Goal: Task Accomplishment & Management: Manage account settings

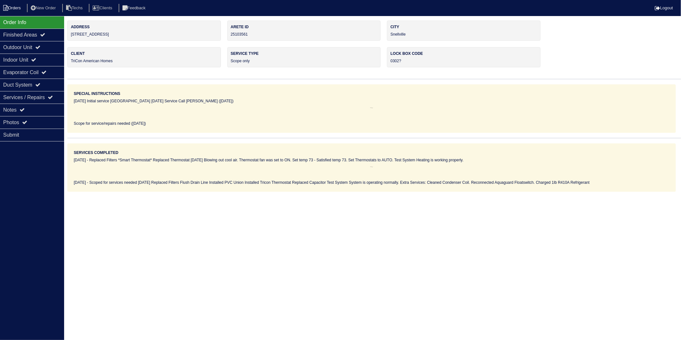
click at [10, 12] on li "Orders" at bounding box center [13, 8] width 26 height 9
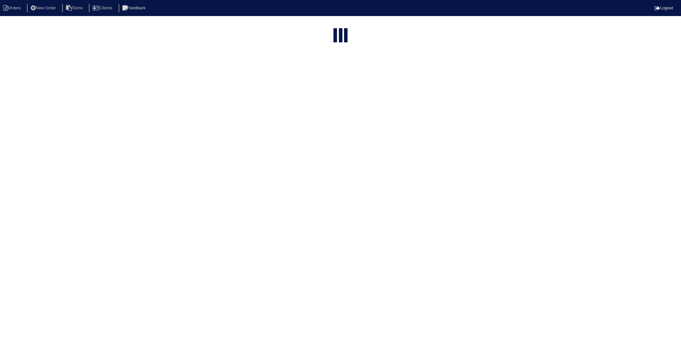
select select "15"
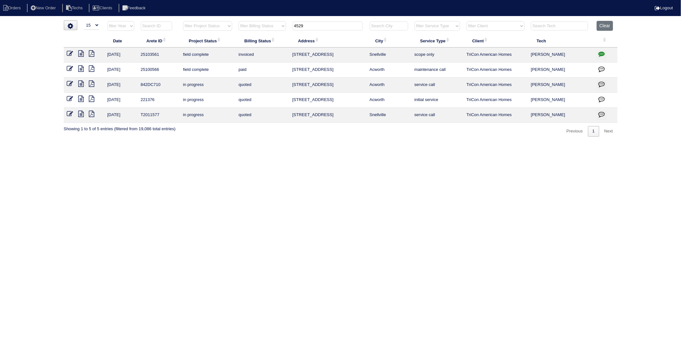
drag, startPoint x: 313, startPoint y: 23, endPoint x: 244, endPoint y: 30, distance: 69.4
click at [244, 30] on tr "filter Year -- Any Year -- 2025 2024 2023 2022 2021 2020 2019 filter Project St…" at bounding box center [341, 27] width 554 height 13
type input "2715"
click at [69, 53] on icon at bounding box center [70, 53] width 6 height 6
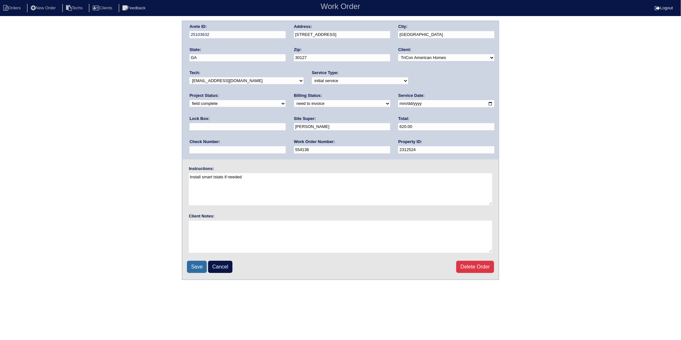
click at [197, 264] on input "Save" at bounding box center [197, 267] width 20 height 12
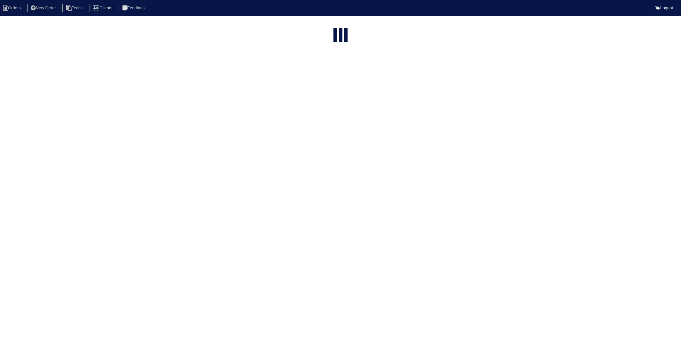
select select "15"
type input "2715"
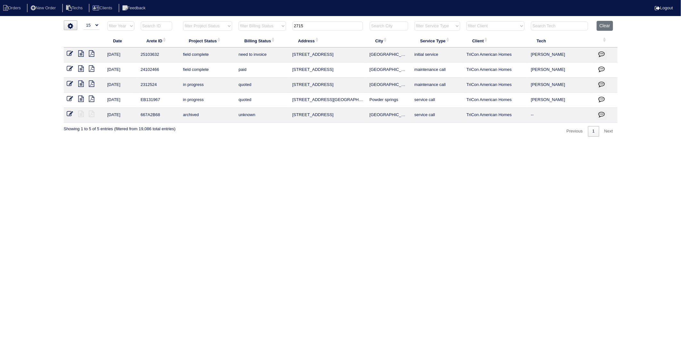
drag, startPoint x: 68, startPoint y: 54, endPoint x: 93, endPoint y: 57, distance: 25.5
click at [68, 54] on icon at bounding box center [70, 53] width 6 height 6
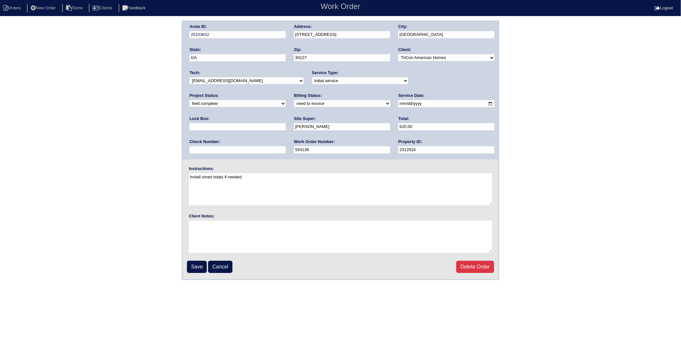
click at [294, 104] on select "need to quote quoted need to invoice invoiced paid warranty purchase order need…" at bounding box center [342, 103] width 96 height 7
select select "invoiced"
click at [294, 100] on select "need to quote quoted need to invoice invoiced paid warranty purchase order need…" at bounding box center [342, 103] width 96 height 7
click at [199, 264] on input "Save" at bounding box center [197, 267] width 20 height 12
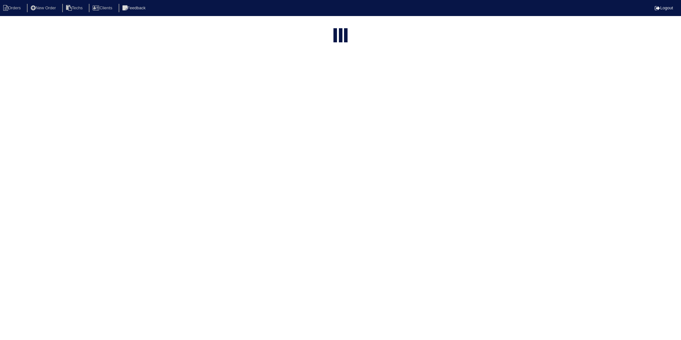
select select "15"
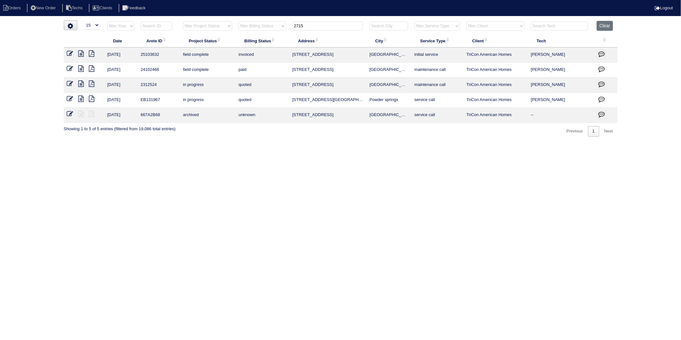
drag, startPoint x: 316, startPoint y: 24, endPoint x: 255, endPoint y: 33, distance: 61.0
click at [255, 33] on tr "filter Year -- Any Year -- 2025 2024 2023 2022 2021 2020 2019 filter Project St…" at bounding box center [341, 27] width 554 height 13
type input "359"
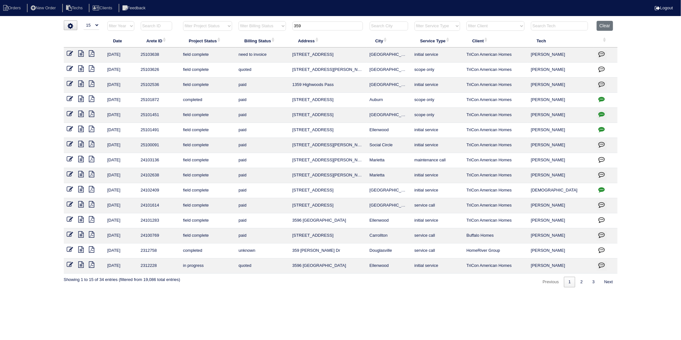
click at [71, 55] on icon at bounding box center [70, 53] width 6 height 6
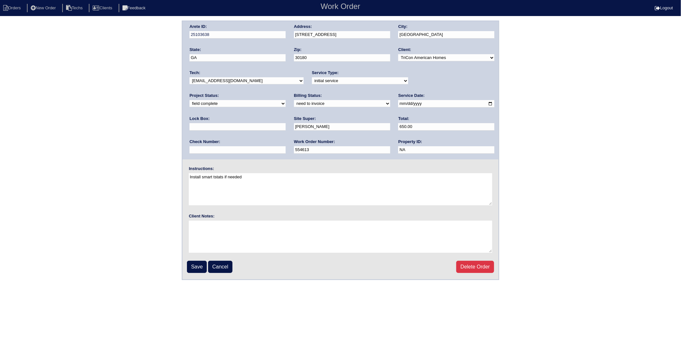
click at [294, 102] on select "need to quote quoted need to invoice invoiced paid warranty purchase order need…" at bounding box center [342, 103] width 96 height 7
select select "invoiced"
click at [294, 100] on select "need to quote quoted need to invoice invoiced paid warranty purchase order need…" at bounding box center [342, 103] width 96 height 7
click at [195, 264] on input "Save" at bounding box center [197, 267] width 20 height 12
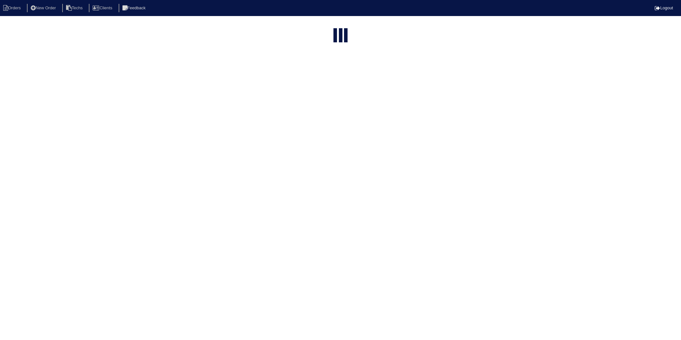
select select "15"
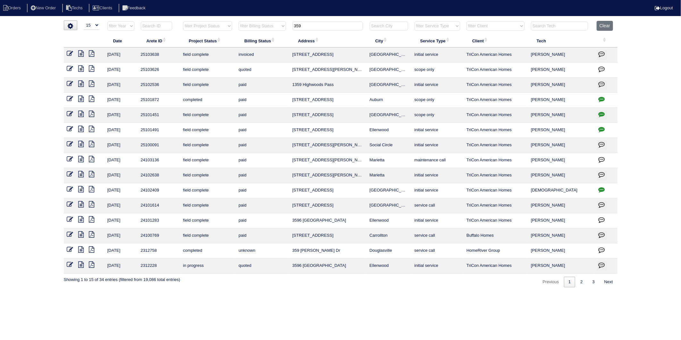
click at [245, 42] on table "Date Arete ID Project Status Billing Status Address City Service Type Client Te…" at bounding box center [341, 147] width 554 height 253
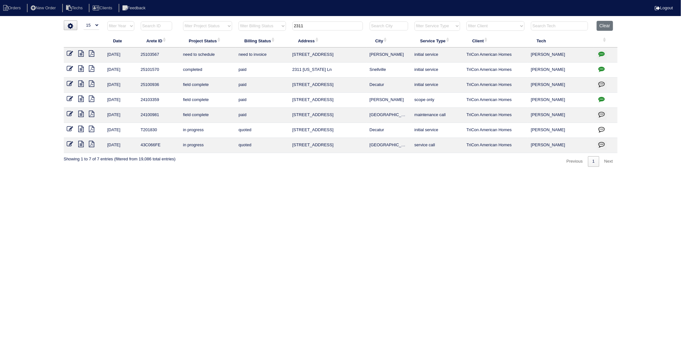
drag, startPoint x: 303, startPoint y: 25, endPoint x: 268, endPoint y: 34, distance: 36.2
click at [268, 34] on table "Date Arete ID Project Status Billing Status Address City Service Type Client Te…" at bounding box center [341, 87] width 554 height 132
type input "331"
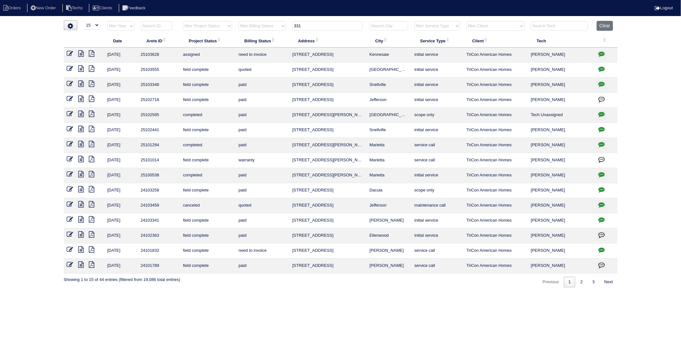
click at [79, 69] on icon at bounding box center [81, 68] width 5 height 6
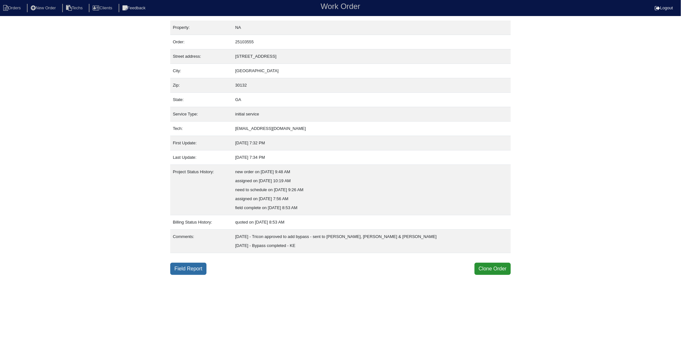
click at [188, 267] on link "Field Report" at bounding box center [188, 269] width 36 height 12
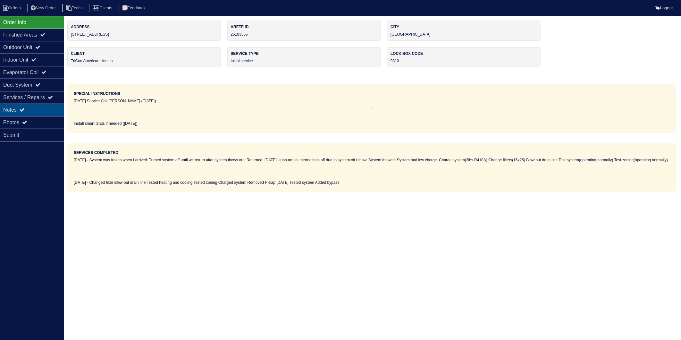
click at [0, 111] on html "Orders New Order Techs Clients Feedback Logout Orders New Order Users Clients M…" at bounding box center [340, 96] width 681 height 192
click at [24, 109] on icon at bounding box center [22, 109] width 5 height 5
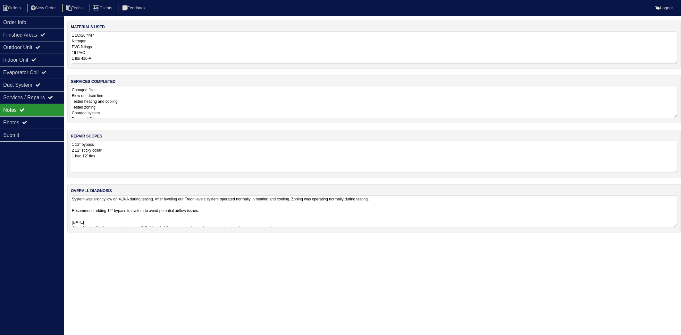
click at [140, 47] on textarea "1 16x20 filter Nitrogen PVC fittings 1ft PVC 1 lbs 410-A 10-02-25 2-12" Flat St…" at bounding box center [374, 47] width 607 height 32
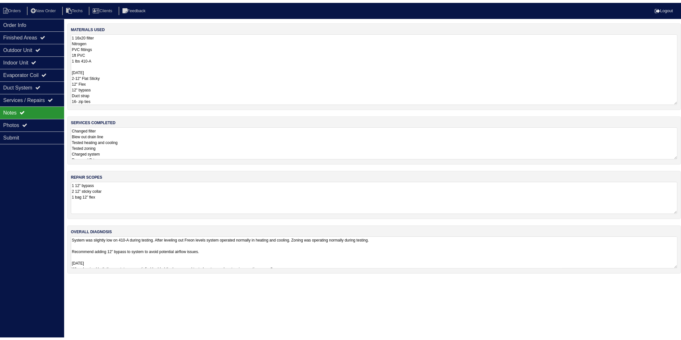
scroll to position [1, 0]
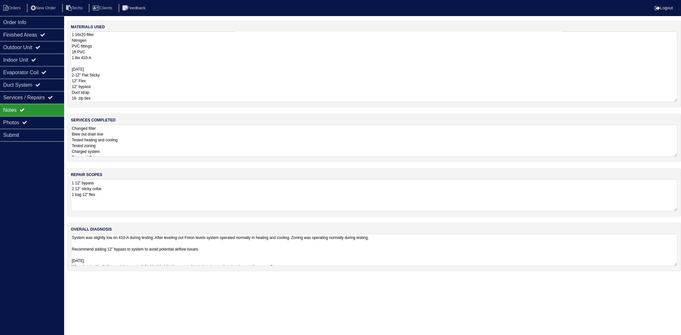
click at [150, 133] on textarea "Changed filter Blew out drain line Tested heating and cooling Tested zoning Cha…" at bounding box center [374, 140] width 607 height 32
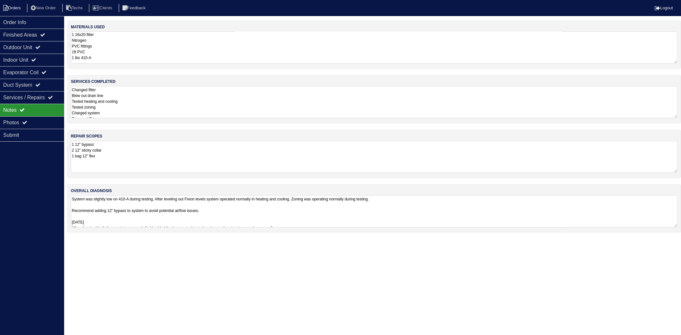
drag, startPoint x: 15, startPoint y: 10, endPoint x: 7, endPoint y: 11, distance: 8.0
click at [15, 10] on li "Orders" at bounding box center [13, 8] width 26 height 9
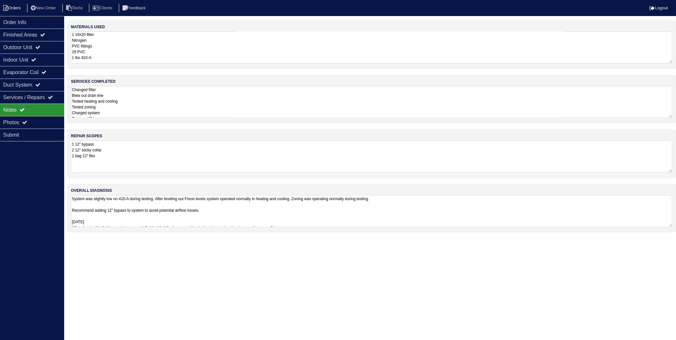
select select "15"
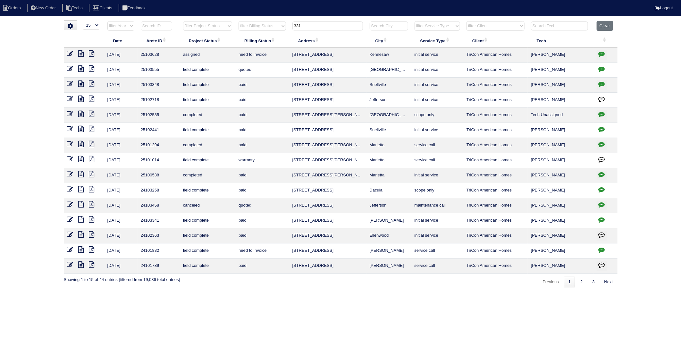
click at [69, 69] on icon at bounding box center [70, 68] width 6 height 6
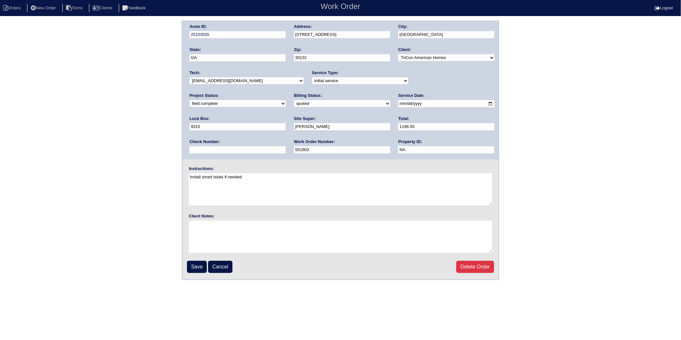
click at [294, 102] on select "need to quote quoted need to invoice invoiced paid warranty purchase order need…" at bounding box center [342, 103] width 96 height 7
select select "invoiced"
click at [294, 100] on select "need to quote quoted need to invoice invoiced paid warranty purchase order need…" at bounding box center [342, 103] width 96 height 7
click at [197, 266] on input "Save" at bounding box center [197, 267] width 20 height 12
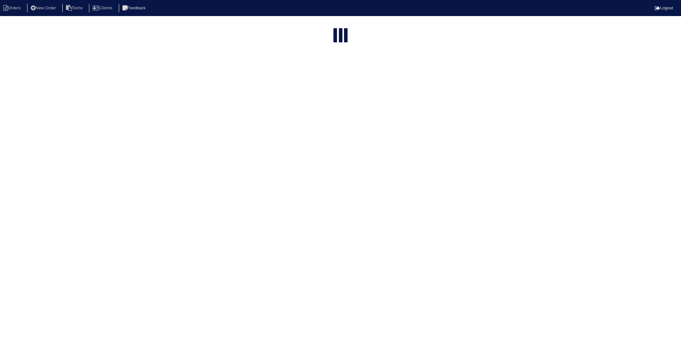
select select "15"
type input "331"
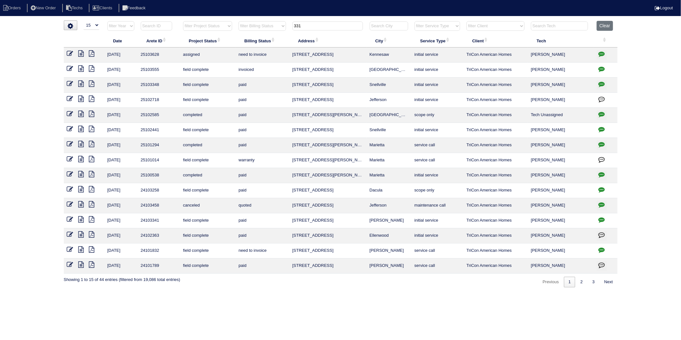
click at [80, 69] on icon at bounding box center [81, 68] width 5 height 6
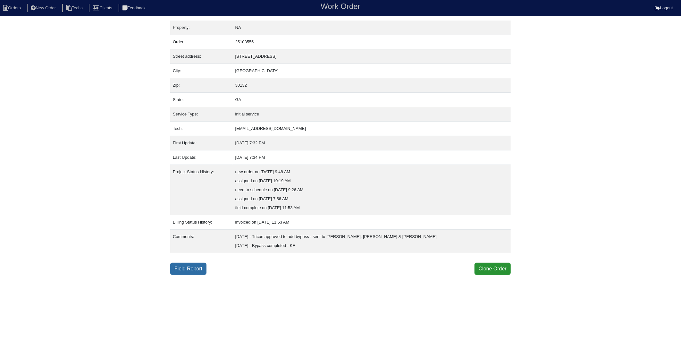
click at [191, 268] on link "Field Report" at bounding box center [188, 269] width 36 height 12
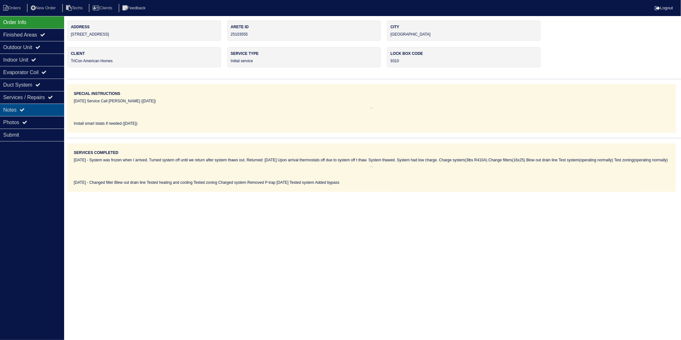
click at [12, 109] on div "Notes" at bounding box center [32, 110] width 64 height 13
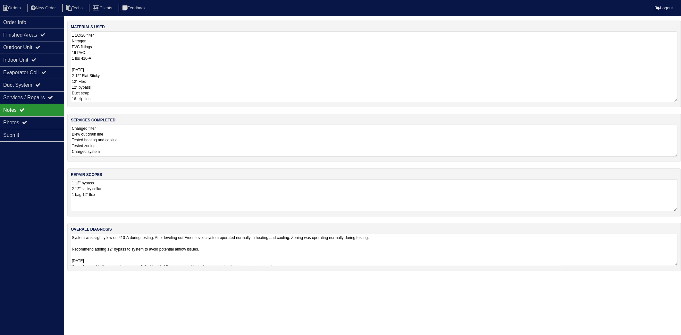
click at [138, 52] on textarea "1 16x20 filter Nitrogen PVC fittings 1ft PVC 1 lbs 410-A 10-02-25 2-12" Flat St…" at bounding box center [374, 66] width 607 height 71
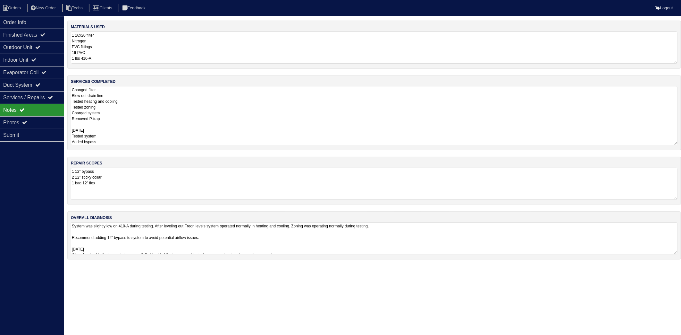
click at [138, 142] on textarea "Changed filter Blew out drain line Tested heating and cooling Tested zoning Cha…" at bounding box center [374, 115] width 607 height 59
click at [145, 175] on div "repair scopes 1 12” bypass 2 12” sticky collar 1 bag 12” flex" at bounding box center [374, 181] width 614 height 48
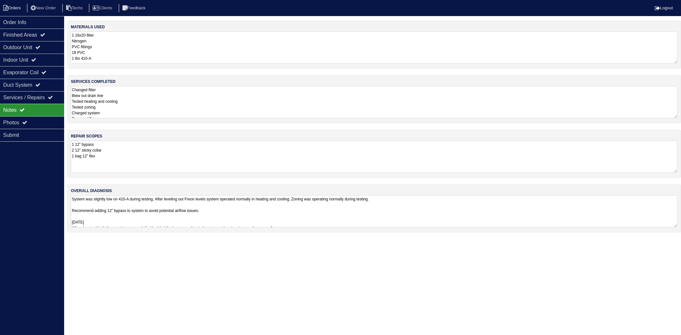
click at [16, 4] on li "Orders" at bounding box center [13, 8] width 26 height 9
select select "15"
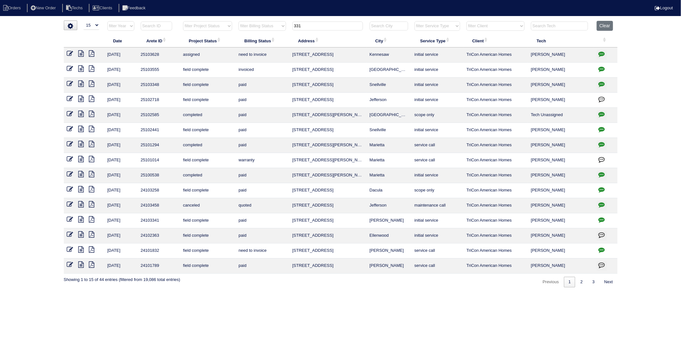
drag, startPoint x: 304, startPoint y: 26, endPoint x: 255, endPoint y: 31, distance: 49.0
click at [255, 31] on tr "filter Year -- Any Year -- 2025 2024 2023 2022 2021 2020 2019 filter Project St…" at bounding box center [341, 27] width 554 height 13
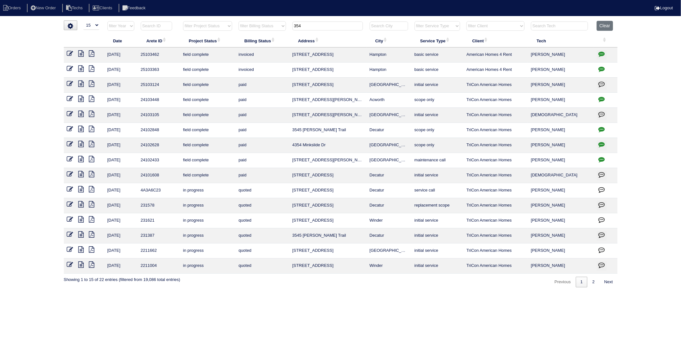
drag, startPoint x: 313, startPoint y: 26, endPoint x: 276, endPoint y: 30, distance: 37.7
click at [276, 30] on tr "filter Year -- Any Year -- 2025 2024 2023 2022 2021 2020 2019 filter Project St…" at bounding box center [341, 27] width 554 height 13
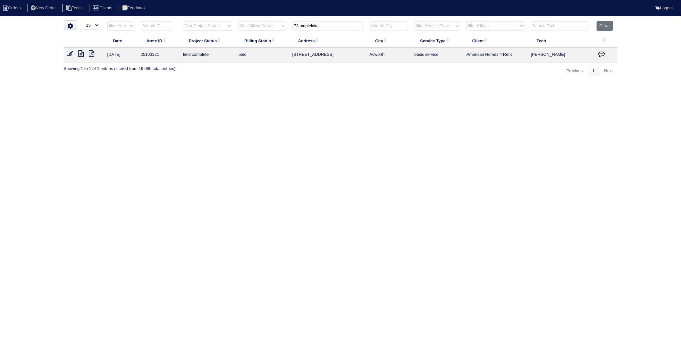
type input "73 maplelake"
drag, startPoint x: 70, startPoint y: 54, endPoint x: 76, endPoint y: 56, distance: 6.3
click at [70, 54] on icon at bounding box center [70, 53] width 6 height 6
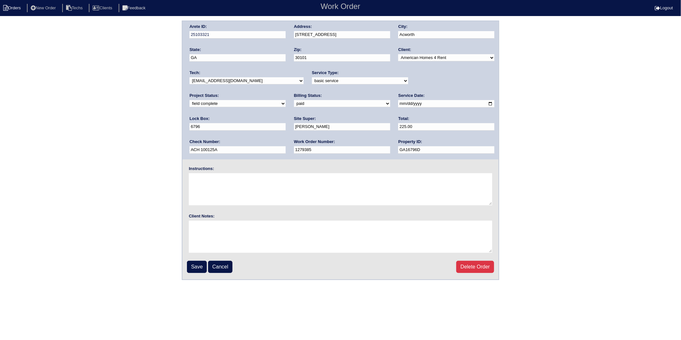
click at [17, 9] on li "Orders" at bounding box center [13, 8] width 26 height 9
select select "15"
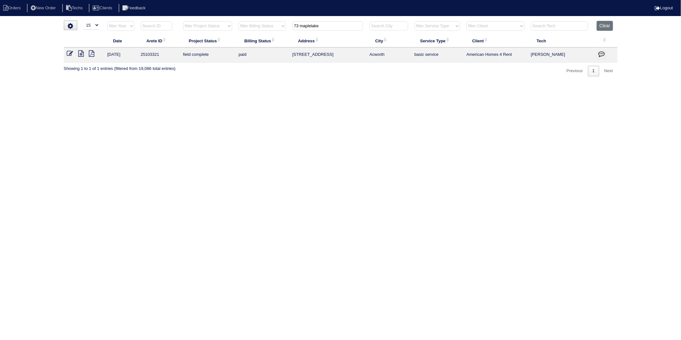
drag, startPoint x: 332, startPoint y: 26, endPoint x: 230, endPoint y: 42, distance: 102.9
click at [230, 42] on table "Date Arete ID Project Status Billing Status Address City Service Type Client Te…" at bounding box center [341, 42] width 554 height 42
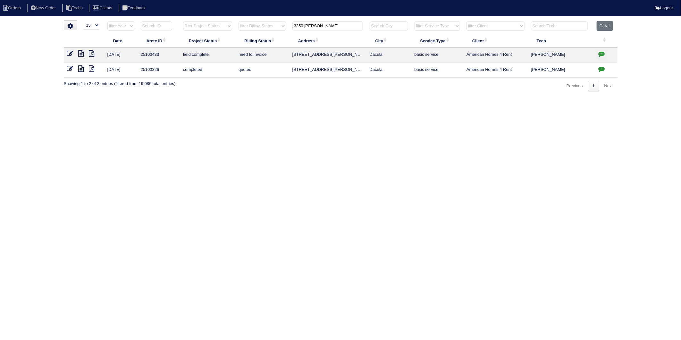
type input "3350 stratton"
click at [68, 55] on icon at bounding box center [70, 53] width 6 height 6
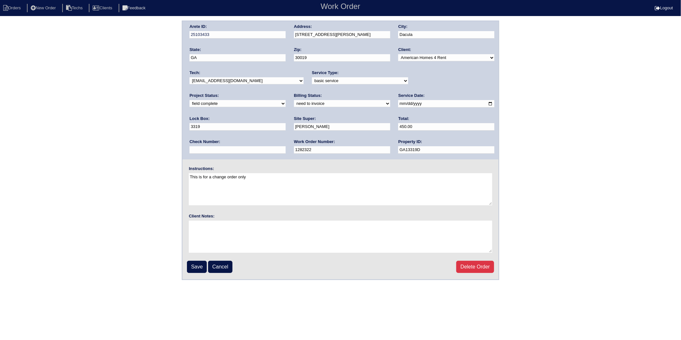
click at [294, 104] on select "need to quote quoted need to invoice invoiced paid warranty purchase order need…" at bounding box center [342, 103] width 96 height 7
select select "invoiced"
click at [294, 100] on select "need to quote quoted need to invoice invoiced paid warranty purchase order need…" at bounding box center [342, 103] width 96 height 7
click at [202, 263] on input "Save" at bounding box center [197, 267] width 20 height 12
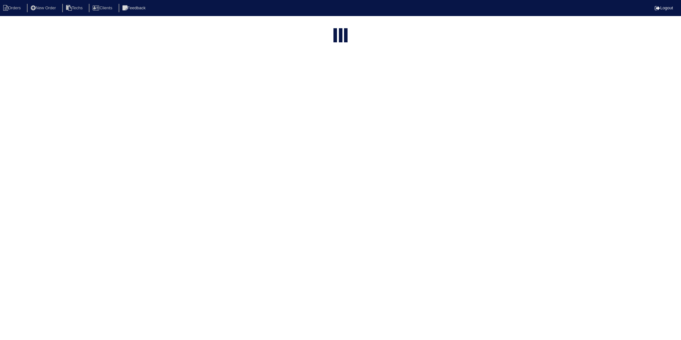
select select "15"
type input "3350 [PERSON_NAME]"
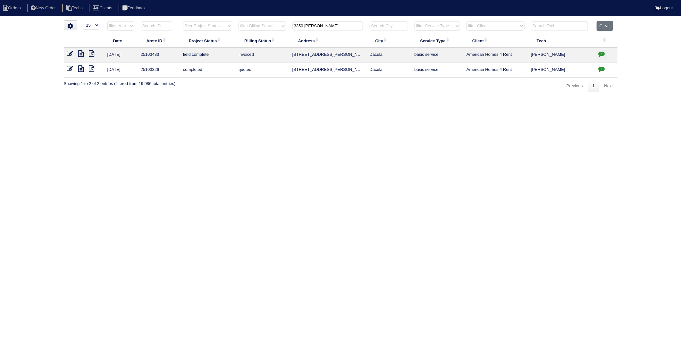
click at [71, 69] on icon at bounding box center [70, 68] width 6 height 6
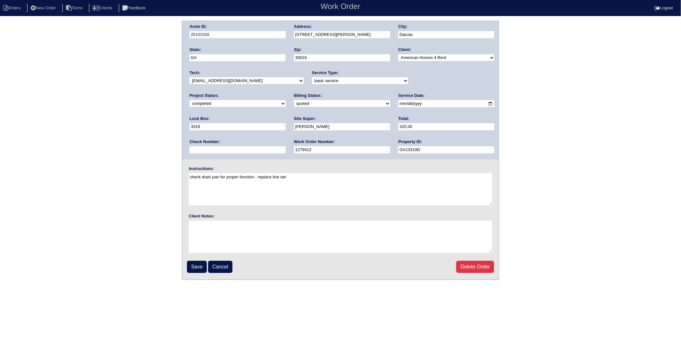
click at [294, 103] on select "need to quote quoted need to invoice invoiced paid warranty purchase order need…" at bounding box center [342, 103] width 96 height 7
select select "invoiced"
click at [294, 100] on select "need to quote quoted need to invoice invoiced paid warranty purchase order need…" at bounding box center [342, 103] width 96 height 7
drag, startPoint x: 491, startPoint y: 81, endPoint x: 466, endPoint y: 85, distance: 25.5
click at [286, 100] on select "new order assigned in progress field complete need to schedule admin review arc…" at bounding box center [238, 103] width 96 height 7
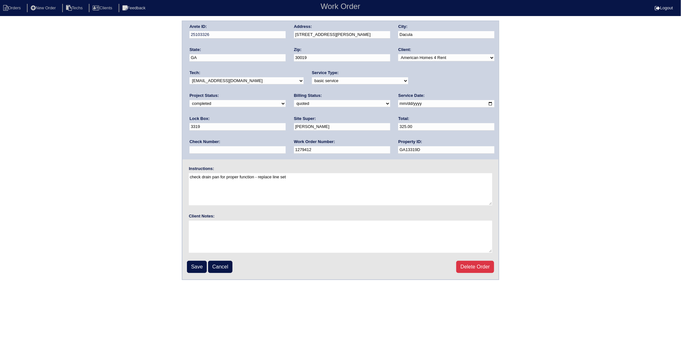
select select "field complete"
click at [286, 100] on select "new order assigned in progress field complete need to schedule admin review arc…" at bounding box center [238, 103] width 96 height 7
click at [191, 267] on input "Save" at bounding box center [197, 267] width 20 height 12
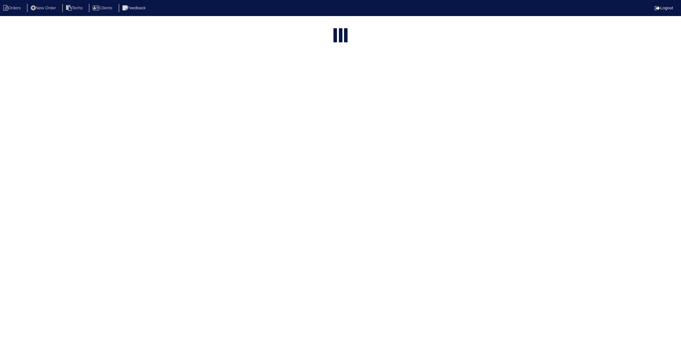
select select "15"
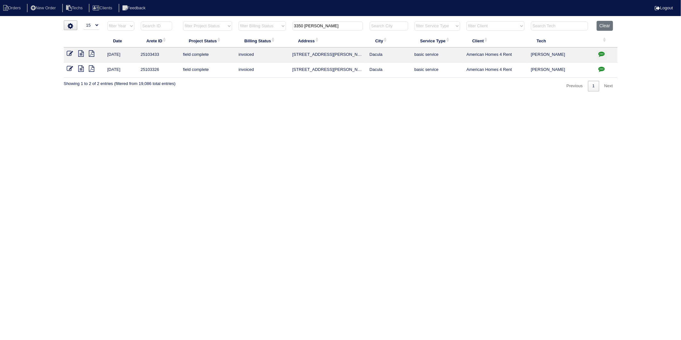
drag, startPoint x: 327, startPoint y: 27, endPoint x: 218, endPoint y: 62, distance: 113.4
click at [218, 62] on table "Date Arete ID Project Status Billing Status Address City Service Type Client Te…" at bounding box center [341, 49] width 554 height 57
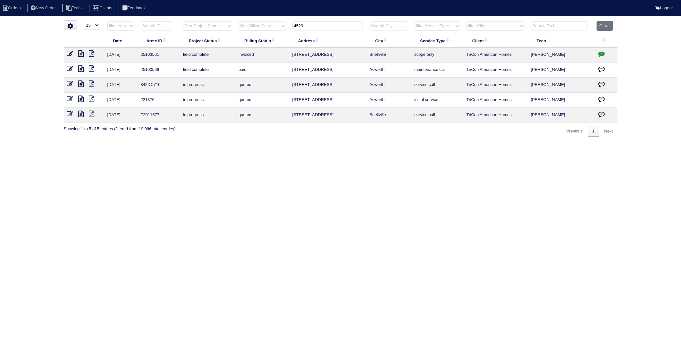
drag, startPoint x: 310, startPoint y: 28, endPoint x: 271, endPoint y: 36, distance: 38.9
click at [271, 36] on table "Date Arete ID Project Status Billing Status Address City Service Type Client Te…" at bounding box center [341, 72] width 554 height 102
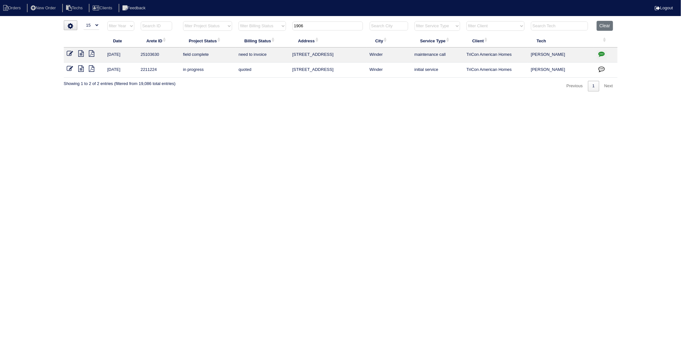
type input "1906"
click at [84, 53] on link at bounding box center [84, 54] width 11 height 5
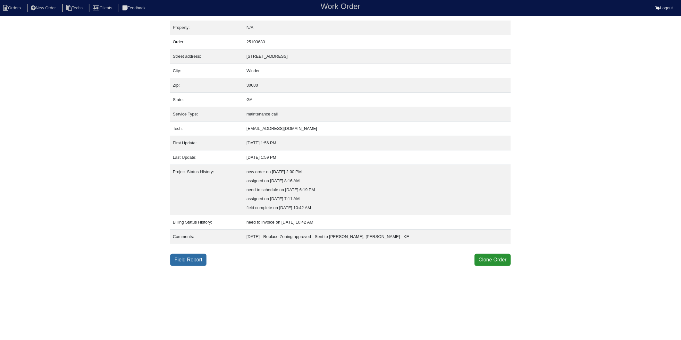
click at [202, 259] on link "Field Report" at bounding box center [188, 260] width 36 height 12
click at [183, 259] on link "Field Report" at bounding box center [188, 260] width 36 height 12
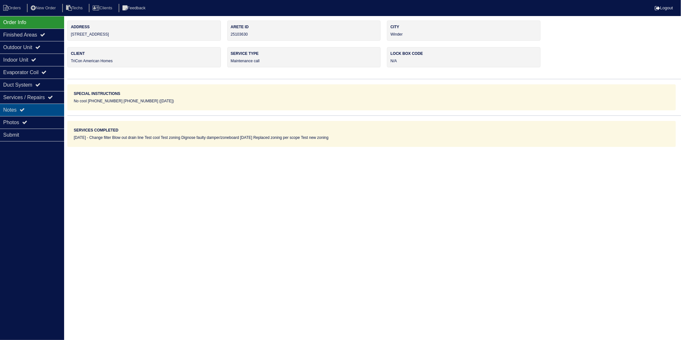
drag, startPoint x: 20, startPoint y: 110, endPoint x: 2, endPoint y: 115, distance: 18.5
click at [20, 110] on div "Notes" at bounding box center [32, 110] width 64 height 13
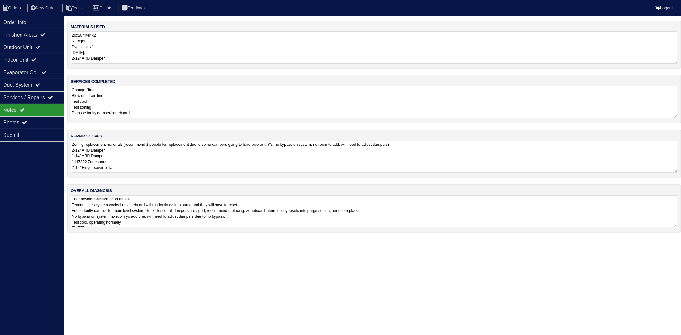
click at [15, 3] on nav "Orders New Order Techs Clients Feedback Logout" at bounding box center [340, 8] width 681 height 16
click at [18, 6] on li "Orders" at bounding box center [13, 8] width 26 height 9
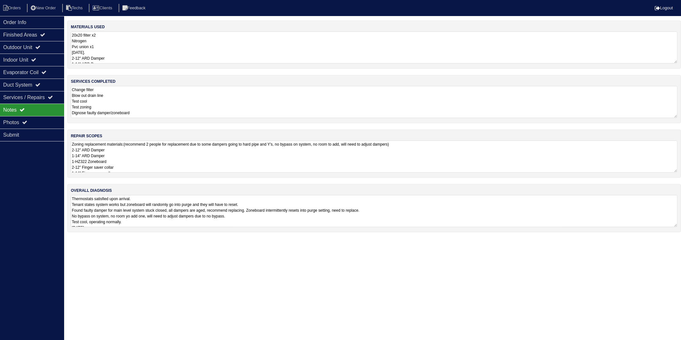
select select "15"
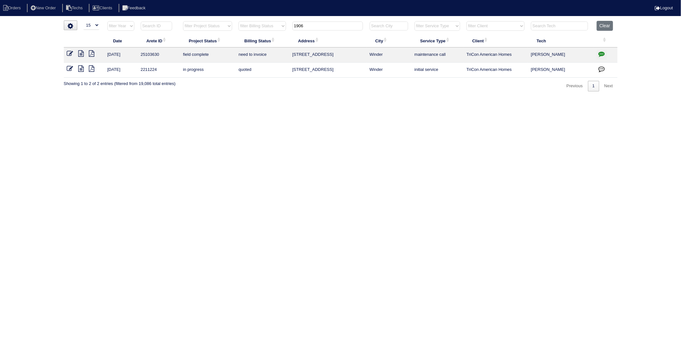
click at [68, 54] on icon at bounding box center [70, 53] width 6 height 6
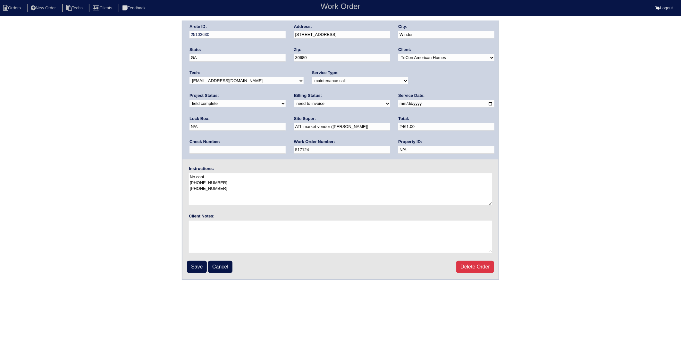
click at [294, 106] on select "need to quote quoted need to invoice invoiced paid warranty purchase order need…" at bounding box center [342, 103] width 96 height 7
select select "invoiced"
click at [294, 100] on select "need to quote quoted need to invoice invoiced paid warranty purchase order need…" at bounding box center [342, 103] width 96 height 7
click at [195, 268] on input "Save" at bounding box center [197, 267] width 20 height 12
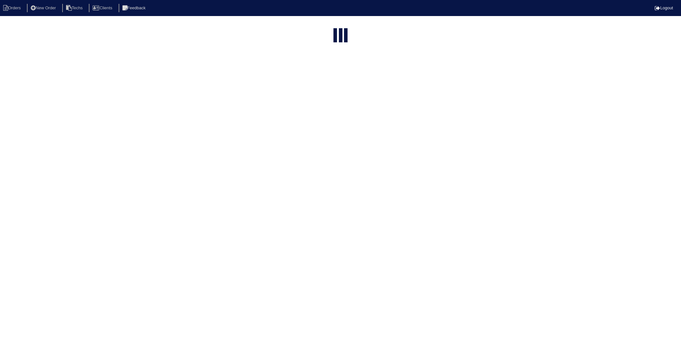
select select "15"
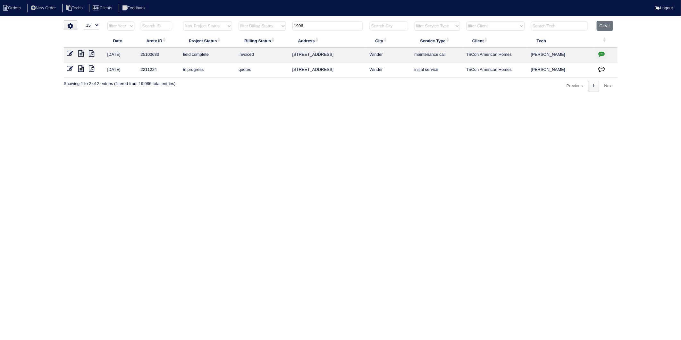
click at [90, 55] on icon at bounding box center [91, 53] width 5 height 6
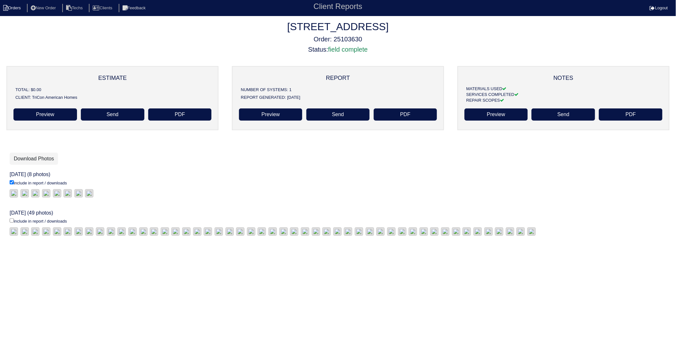
click at [8, 5] on li "Orders" at bounding box center [13, 8] width 26 height 9
select select "15"
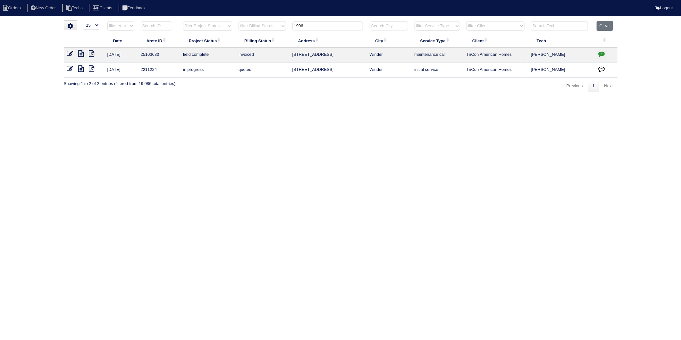
drag, startPoint x: 315, startPoint y: 26, endPoint x: 272, endPoint y: 38, distance: 44.6
click at [272, 38] on table "Date Arete ID Project Status Billing Status Address City Service Type Client Te…" at bounding box center [341, 49] width 554 height 57
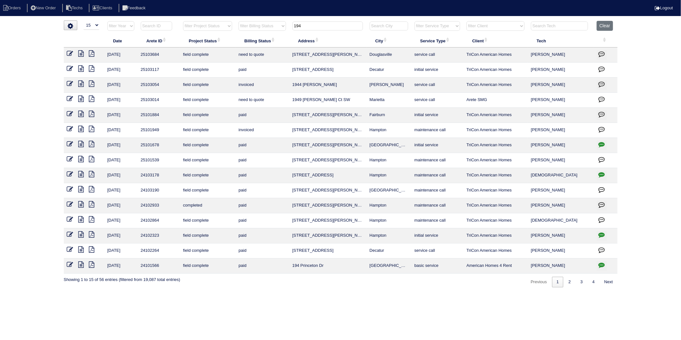
drag, startPoint x: 287, startPoint y: 39, endPoint x: 276, endPoint y: 41, distance: 11.0
click at [279, 42] on table "Date Arete ID Project Status Billing Status Address City Service Type Client Te…" at bounding box center [341, 147] width 554 height 253
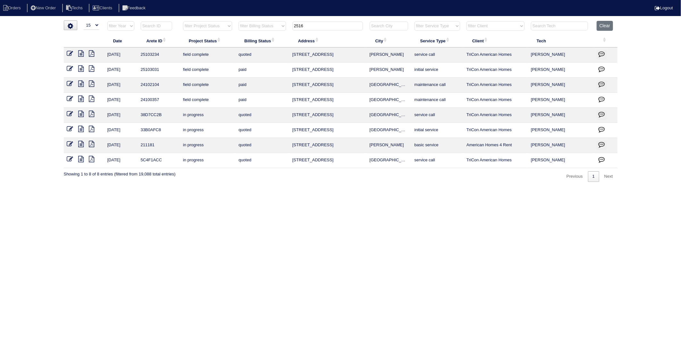
drag, startPoint x: 316, startPoint y: 28, endPoint x: 268, endPoint y: 40, distance: 50.0
click at [268, 40] on table "Date Arete ID Project Status Billing Status Address City Service Type Client Te…" at bounding box center [341, 94] width 554 height 147
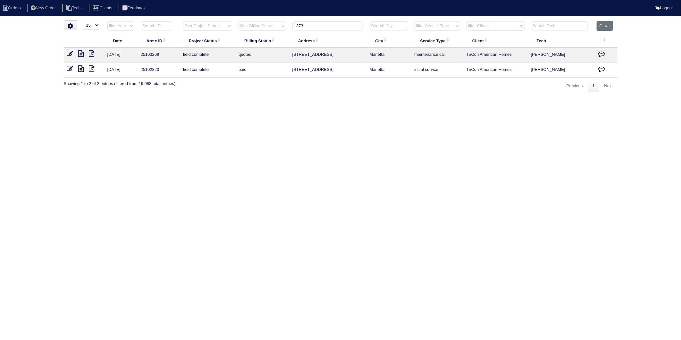
drag, startPoint x: 310, startPoint y: 26, endPoint x: 255, endPoint y: 30, distance: 54.6
click at [257, 30] on tr "filter Year -- Any Year -- 2025 2024 2023 2022 2021 2020 2019 filter Project St…" at bounding box center [341, 27] width 554 height 13
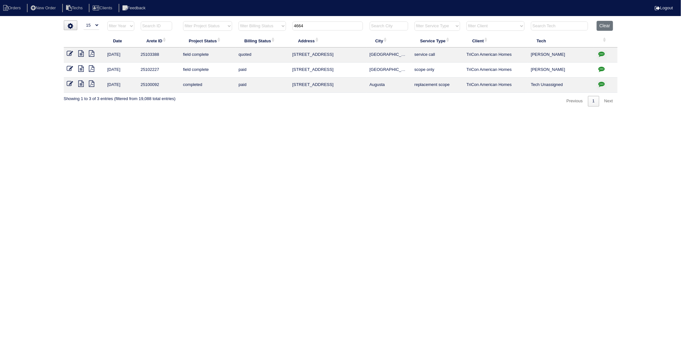
drag, startPoint x: 310, startPoint y: 26, endPoint x: 258, endPoint y: 36, distance: 53.8
click at [258, 36] on table "Date Arete ID Project Status Billing Status Address City Service Type Client Te…" at bounding box center [341, 57] width 554 height 72
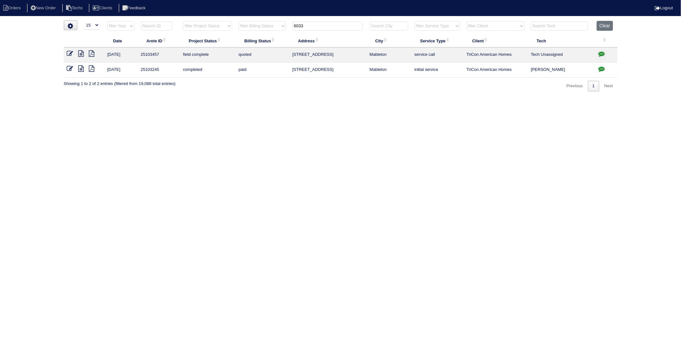
drag, startPoint x: 313, startPoint y: 27, endPoint x: 267, endPoint y: 31, distance: 47.1
click at [267, 31] on tr "filter Year -- Any Year -- 2025 2024 2023 2022 2021 2020 2019 filter Project St…" at bounding box center [341, 27] width 554 height 13
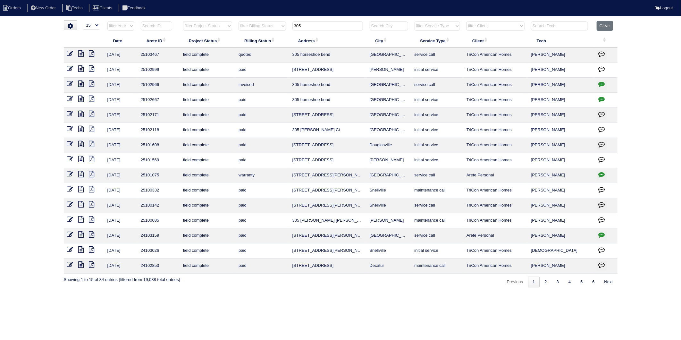
drag, startPoint x: 316, startPoint y: 28, endPoint x: 242, endPoint y: 33, distance: 75.0
click at [242, 33] on tr "filter Year -- Any Year -- 2025 2024 2023 2022 2021 2020 2019 filter Project St…" at bounding box center [341, 27] width 554 height 13
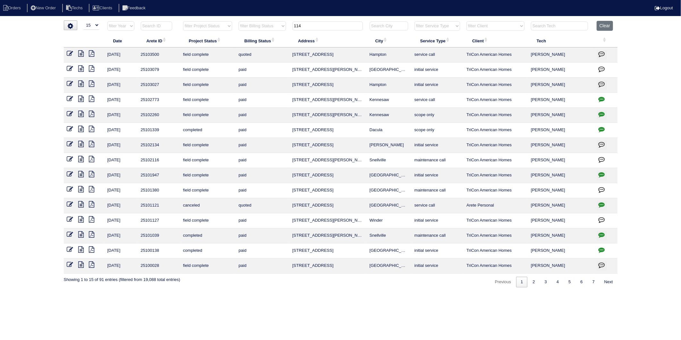
drag, startPoint x: 320, startPoint y: 27, endPoint x: 248, endPoint y: 34, distance: 72.5
click at [249, 34] on table "Date Arete ID Project Status Billing Status Address City Service Type Client Te…" at bounding box center [341, 147] width 554 height 253
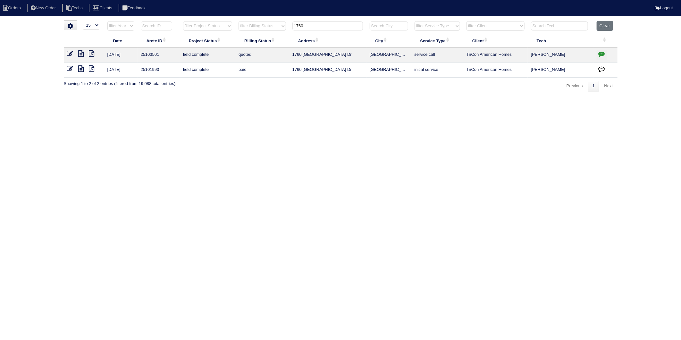
drag, startPoint x: 314, startPoint y: 26, endPoint x: 228, endPoint y: 38, distance: 87.2
click at [228, 38] on table "Date Arete ID Project Status Billing Status Address City Service Type Client Te…" at bounding box center [341, 49] width 554 height 57
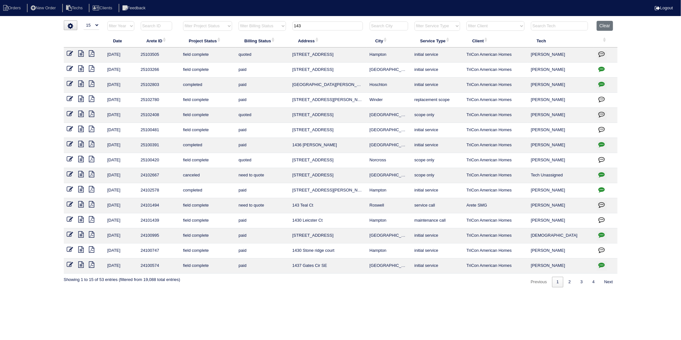
drag, startPoint x: 310, startPoint y: 26, endPoint x: 265, endPoint y: 30, distance: 45.7
click at [265, 30] on tr "filter Year -- Any Year -- 2025 2024 2023 2022 2021 2020 2019 filter Project St…" at bounding box center [341, 27] width 554 height 13
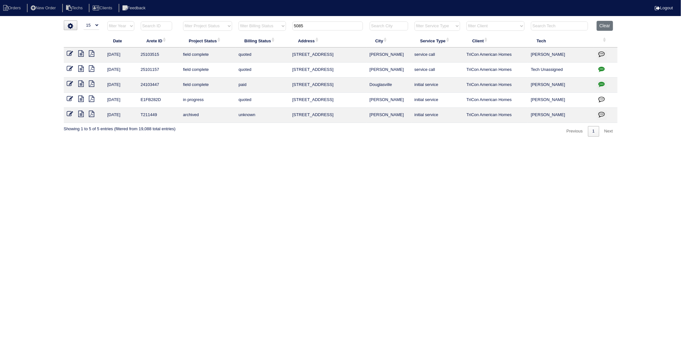
drag, startPoint x: 313, startPoint y: 24, endPoint x: 231, endPoint y: 49, distance: 85.9
click at [231, 49] on table "Date Arete ID Project Status Billing Status Address City Service Type Client Te…" at bounding box center [341, 72] width 554 height 102
type input "1137"
drag, startPoint x: 205, startPoint y: 138, endPoint x: 218, endPoint y: 139, distance: 12.9
click at [207, 138] on html "Orders New Order Techs Clients Feedback Logout Orders New Order Users Clients M…" at bounding box center [340, 71] width 681 height 143
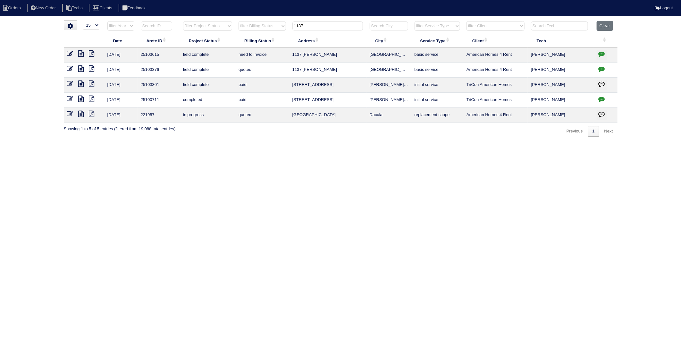
drag, startPoint x: 604, startPoint y: 26, endPoint x: 436, endPoint y: 15, distance: 169.1
click at [604, 26] on button "Clear" at bounding box center [605, 26] width 16 height 10
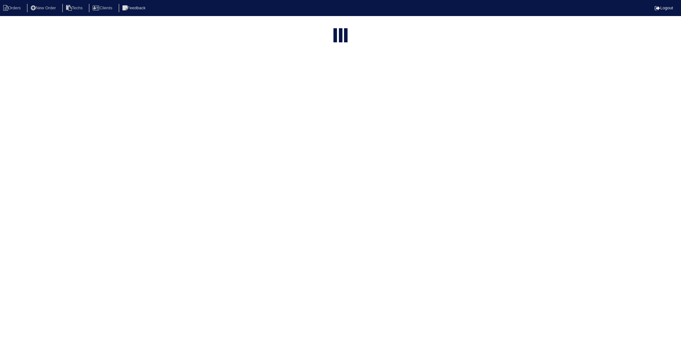
select select "15"
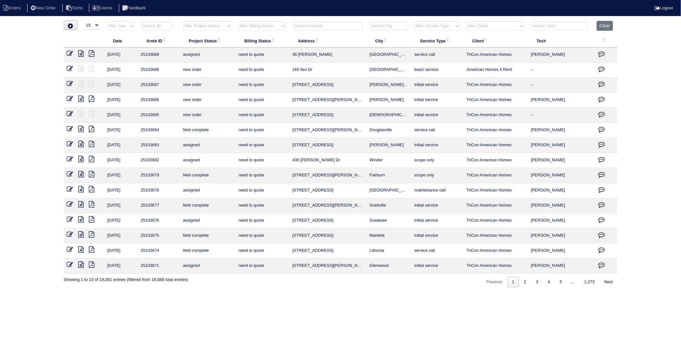
click at [311, 28] on input "text" at bounding box center [328, 25] width 71 height 9
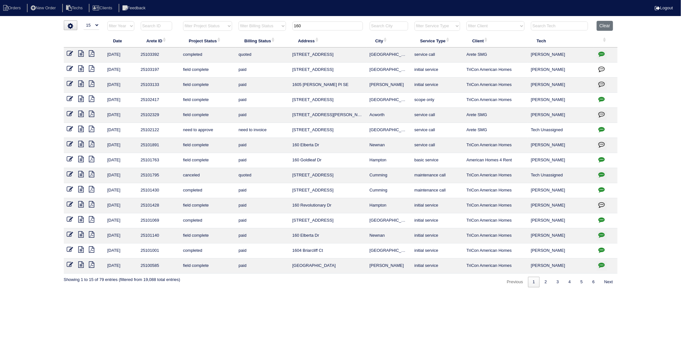
drag, startPoint x: 317, startPoint y: 27, endPoint x: 265, endPoint y: 37, distance: 53.2
click at [265, 37] on table "Date Arete ID Project Status Billing Status Address City Service Type Client Te…" at bounding box center [341, 147] width 554 height 253
type input "120"
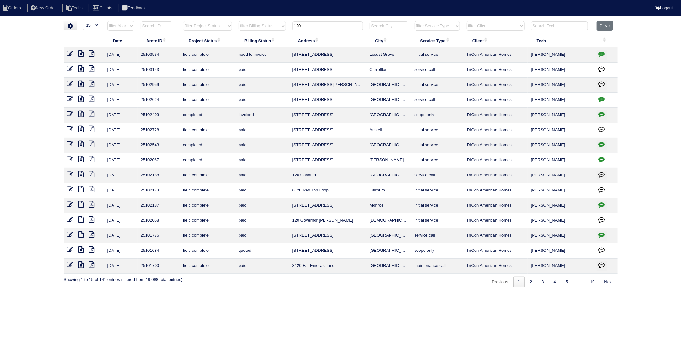
click at [80, 53] on icon at bounding box center [81, 53] width 5 height 6
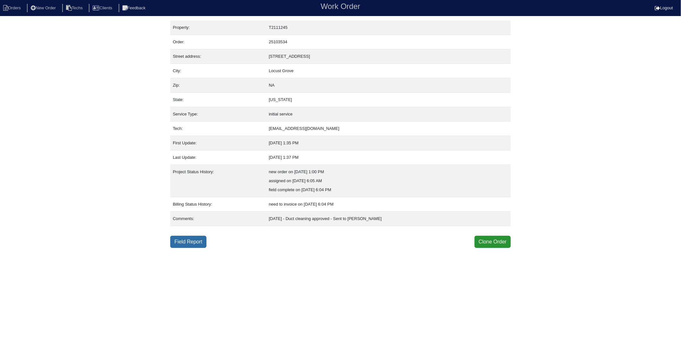
click at [185, 244] on link "Field Report" at bounding box center [188, 242] width 36 height 12
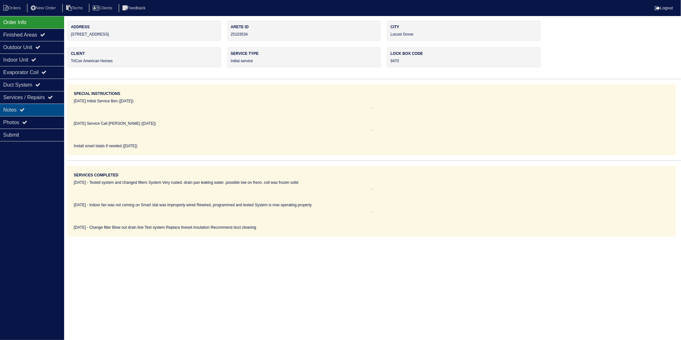
click at [15, 112] on div "Notes" at bounding box center [32, 110] width 64 height 13
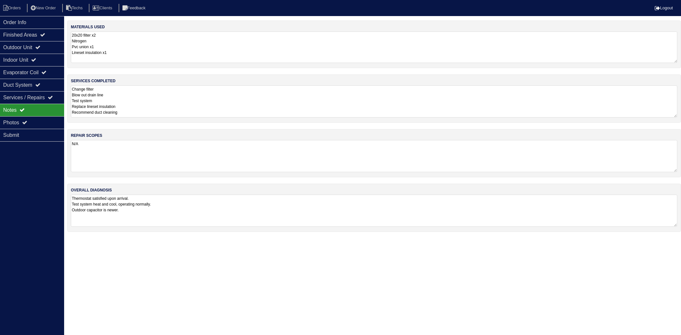
click at [131, 49] on textarea "20x20 filter x2 Nitrogen Pvc union x1 Lineset insulation x1" at bounding box center [374, 46] width 607 height 31
click at [141, 98] on textarea "Change filter Blow out drain line Test system Replace lineset insulation Recomm…" at bounding box center [374, 101] width 607 height 31
click at [18, 6] on li "Orders" at bounding box center [13, 8] width 26 height 9
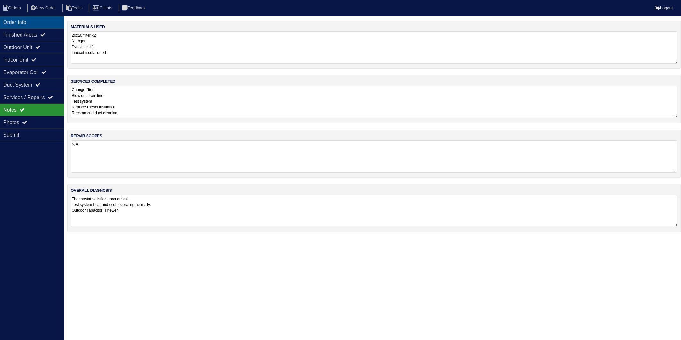
select select "15"
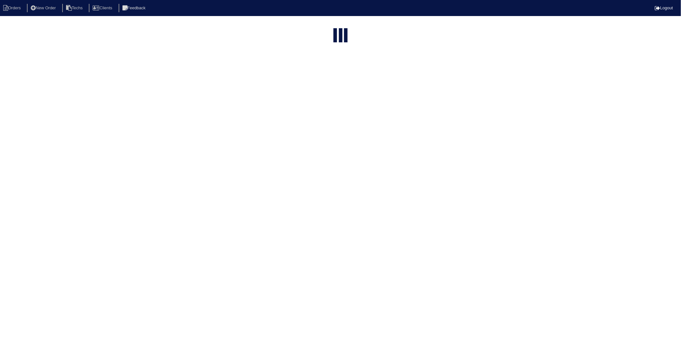
type input "120"
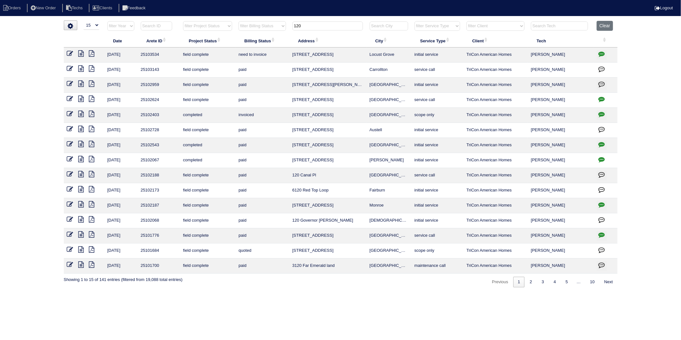
click at [72, 53] on icon at bounding box center [70, 53] width 6 height 6
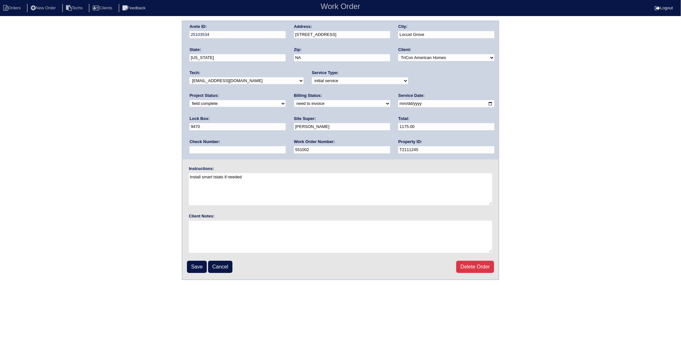
click at [294, 105] on select "need to quote quoted need to invoice invoiced paid warranty purchase order need…" at bounding box center [342, 103] width 96 height 7
select select "invoiced"
click at [294, 100] on select "need to quote quoted need to invoice invoiced paid warranty purchase order need…" at bounding box center [342, 103] width 96 height 7
click at [196, 267] on input "Save" at bounding box center [197, 267] width 20 height 12
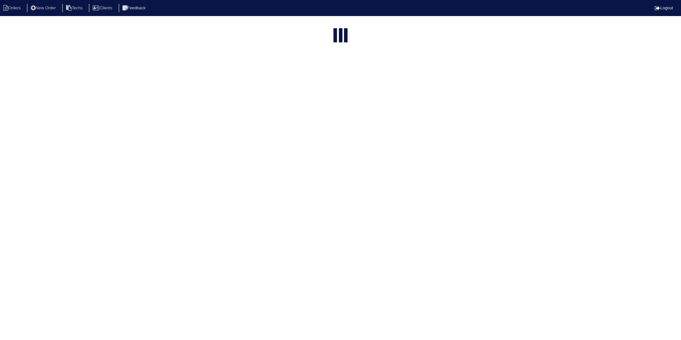
select select "15"
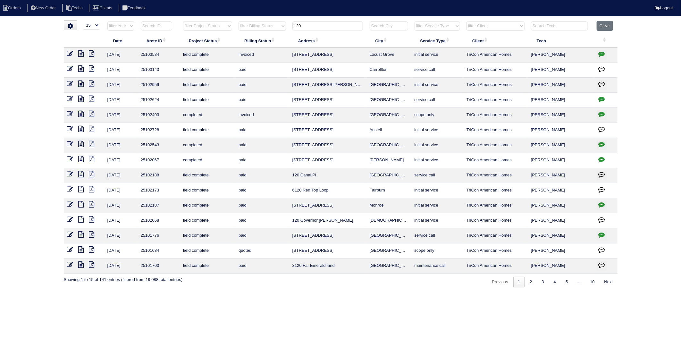
drag, startPoint x: 605, startPoint y: 27, endPoint x: 300, endPoint y: 13, distance: 305.0
click at [598, 24] on button "Clear" at bounding box center [605, 26] width 16 height 10
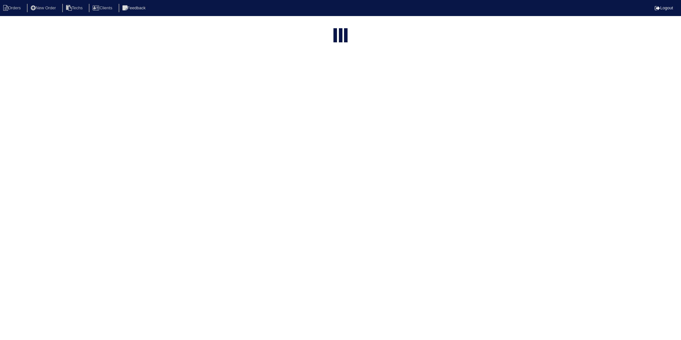
select select "15"
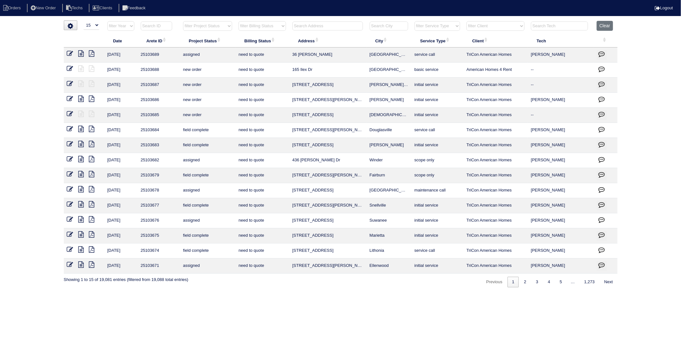
click at [310, 26] on input "text" at bounding box center [328, 25] width 71 height 9
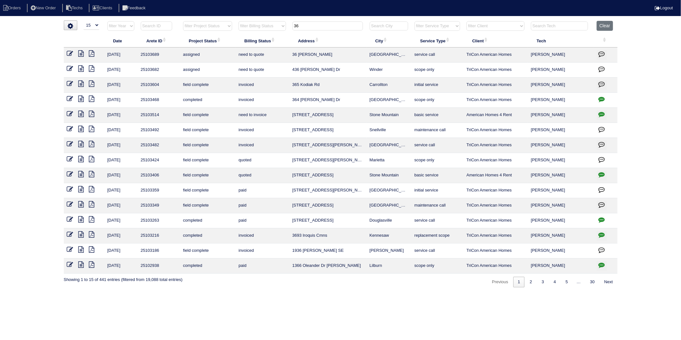
drag, startPoint x: 318, startPoint y: 27, endPoint x: 274, endPoint y: 30, distance: 43.4
click at [274, 30] on tr "filter Year -- Any Year -- 2025 2024 2023 2022 2021 2020 2019 filter Project St…" at bounding box center [341, 27] width 554 height 13
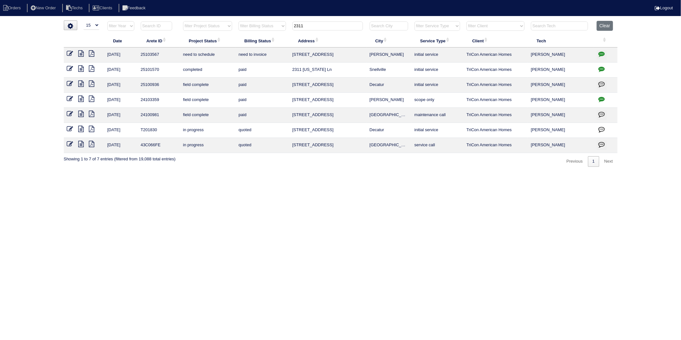
drag, startPoint x: 310, startPoint y: 25, endPoint x: 264, endPoint y: 37, distance: 48.1
click at [264, 34] on table "Date Arete ID Project Status Billing Status Address City Service Type Client Te…" at bounding box center [341, 87] width 554 height 132
type input "60"
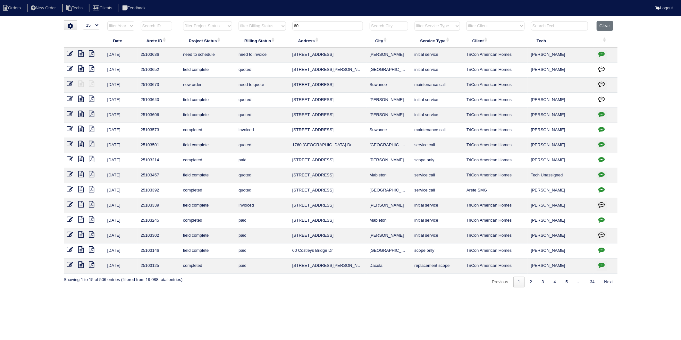
drag, startPoint x: 68, startPoint y: 53, endPoint x: 72, endPoint y: 55, distance: 4.7
click at [68, 53] on icon at bounding box center [70, 53] width 6 height 6
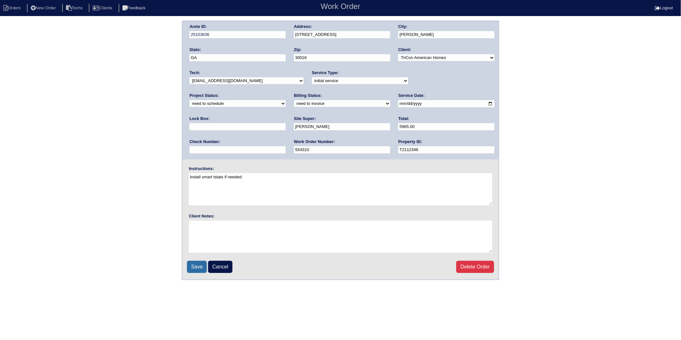
click at [195, 267] on input "Save" at bounding box center [197, 267] width 20 height 12
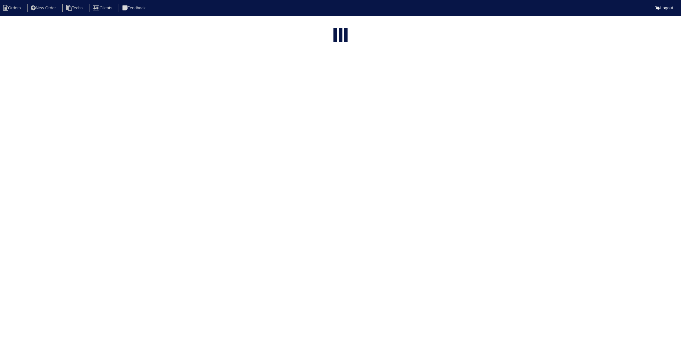
select select "15"
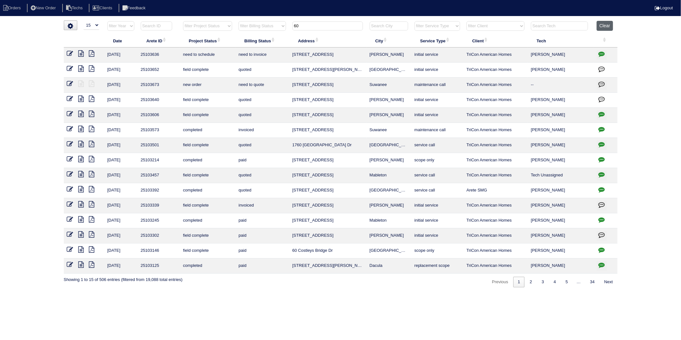
click at [601, 26] on button "Clear" at bounding box center [605, 26] width 16 height 10
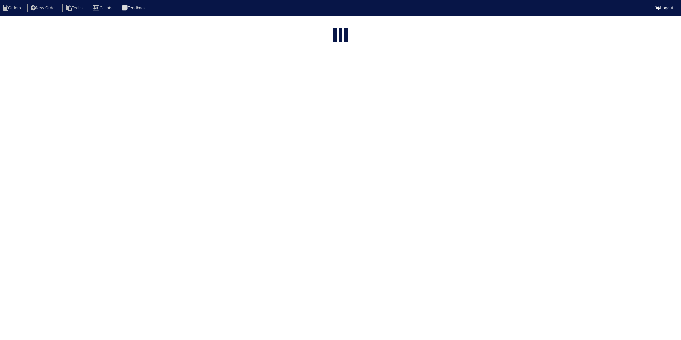
select select "15"
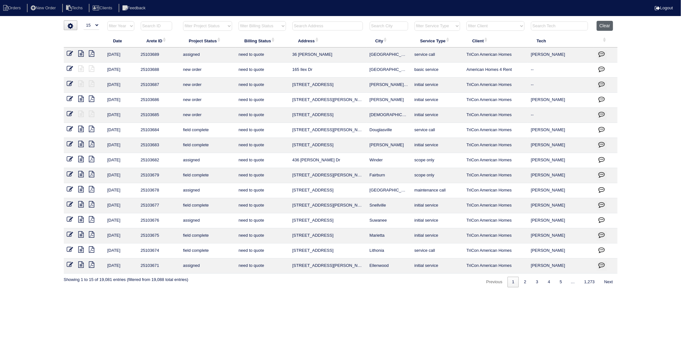
click at [602, 26] on button "Clear" at bounding box center [605, 26] width 16 height 10
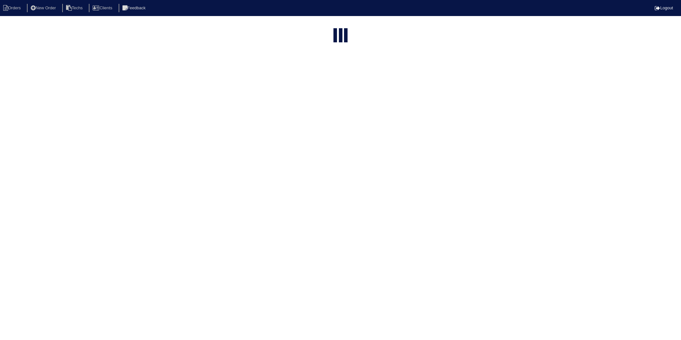
select select "15"
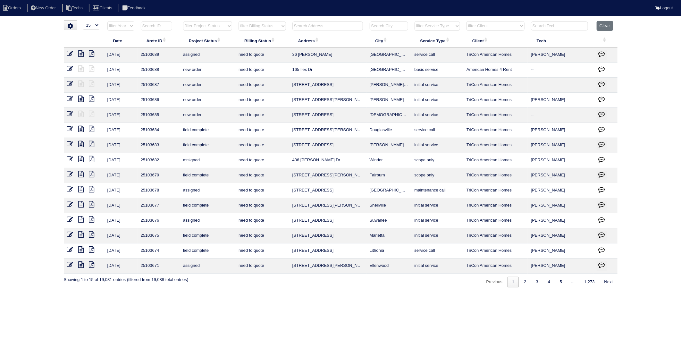
click at [219, 28] on select "filter Project Status -- Any Project Status -- new order assigned in progress f…" at bounding box center [207, 26] width 49 height 10
click at [270, 27] on select "filter Billing Status -- Any Billing Status -- need to quote quoted need to inv…" at bounding box center [262, 26] width 47 height 10
click at [239, 21] on select "filter Billing Status -- Any Billing Status -- need to quote quoted need to inv…" at bounding box center [262, 26] width 47 height 10
select select "need to invoice"
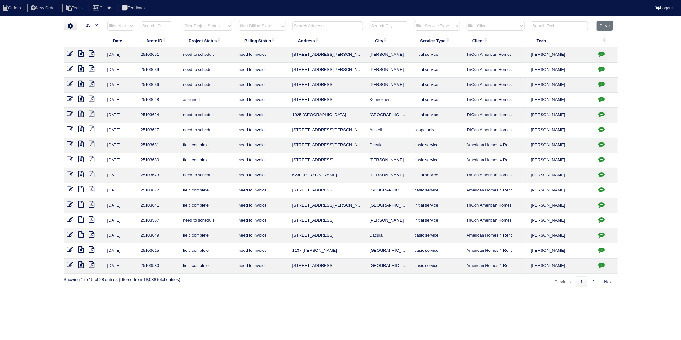
click at [82, 205] on icon at bounding box center [81, 204] width 5 height 6
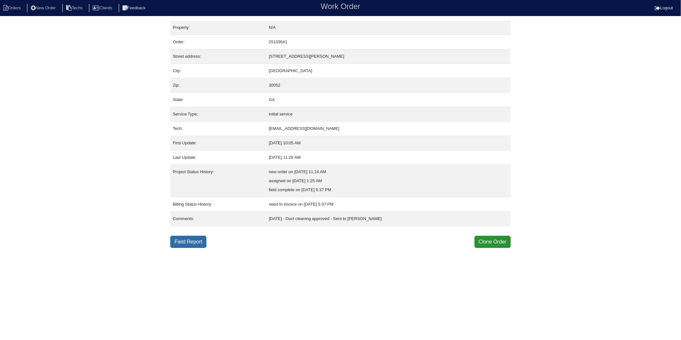
click at [190, 242] on link "Field Report" at bounding box center [188, 242] width 36 height 12
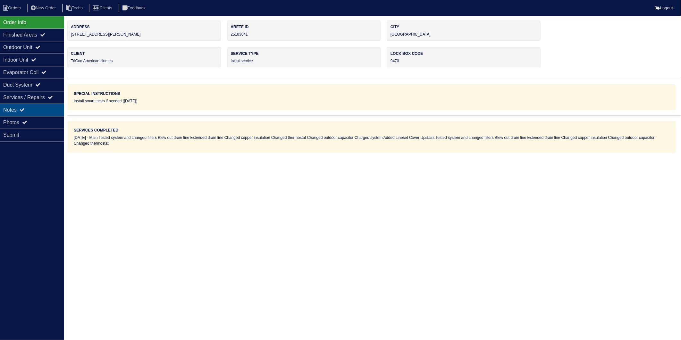
click at [29, 107] on div "Notes" at bounding box center [32, 110] width 64 height 13
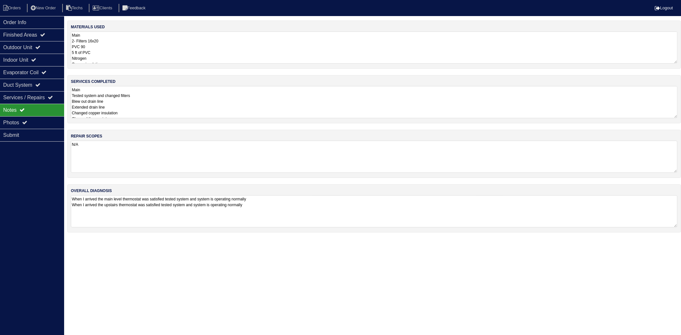
click at [112, 45] on textarea "Main 2- Filters 16x20 PVC 90 5 ft of PVC Nitrogen Copper insulation Smart therm…" at bounding box center [374, 47] width 607 height 32
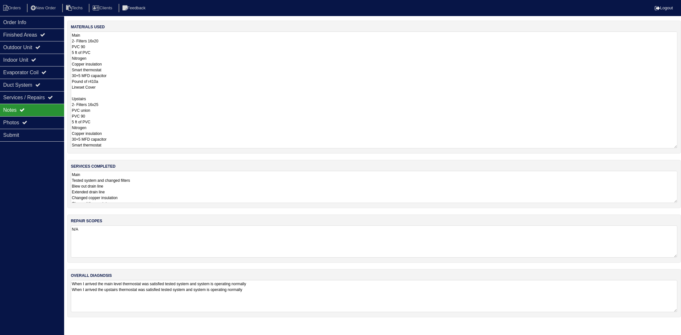
click at [139, 179] on textarea "Main Tested system and changed filters Blew out drain line Extended drain line …" at bounding box center [374, 187] width 607 height 32
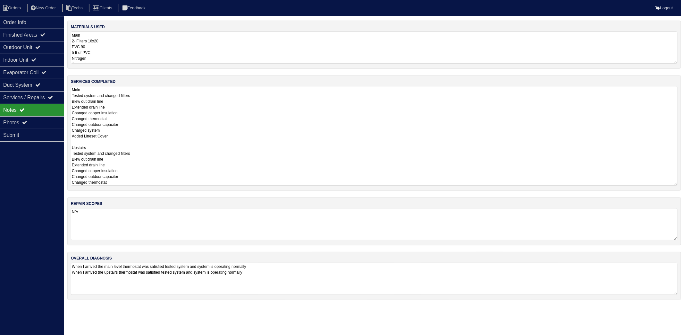
drag, startPoint x: 116, startPoint y: 228, endPoint x: 2, endPoint y: 196, distance: 119.1
click at [116, 228] on div "materials used Main 2- Filters 16x20 PVC 90 5 ft of PVC Nitrogen Copper insulat…" at bounding box center [374, 163] width 614 height 285
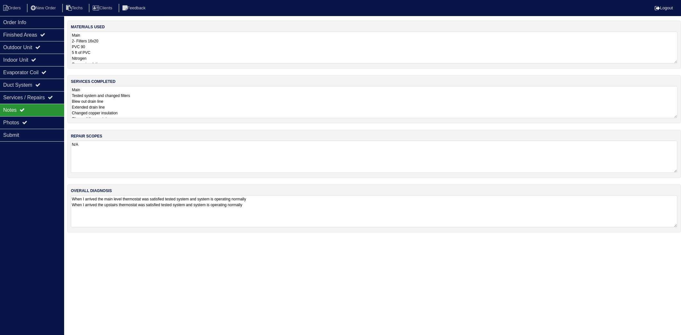
click at [116, 40] on textarea "Main 2- Filters 16x20 PVC 90 5 ft of PVC Nitrogen Copper insulation Smart therm…" at bounding box center [374, 47] width 607 height 32
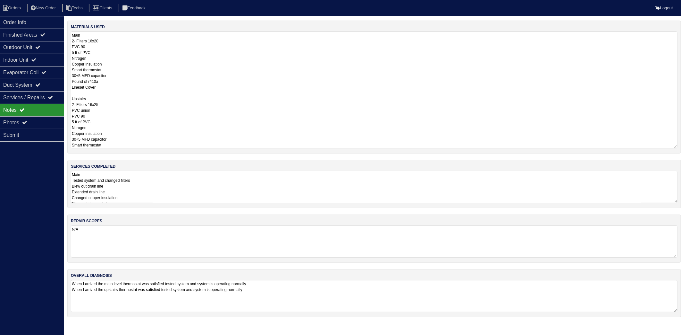
click at [148, 192] on div "materials used Main 2- Filters 16x20 PVC 90 5 ft of PVC Nitrogen Copper insulat…" at bounding box center [374, 172] width 614 height 303
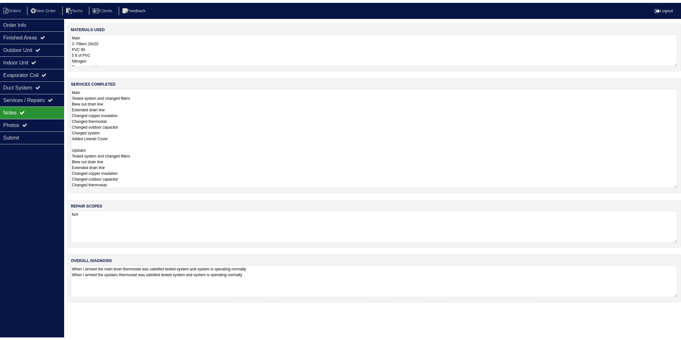
scroll to position [1, 0]
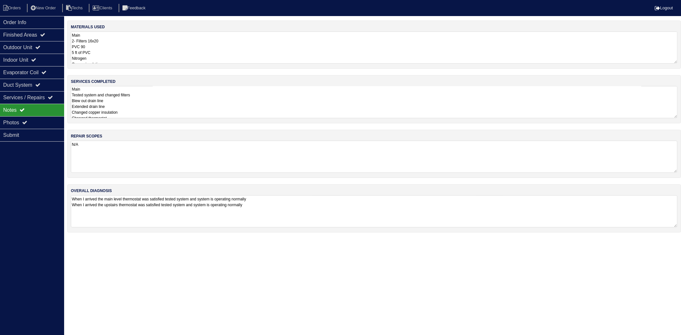
drag, startPoint x: 12, startPoint y: 10, endPoint x: 60, endPoint y: 14, distance: 48.6
click at [12, 10] on li "Orders" at bounding box center [13, 8] width 26 height 9
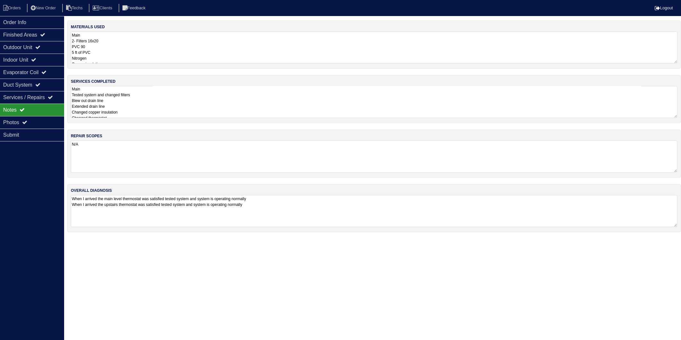
select select "15"
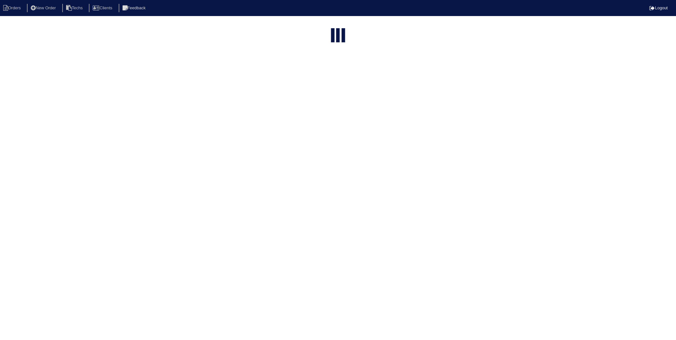
select select "need to invoice"
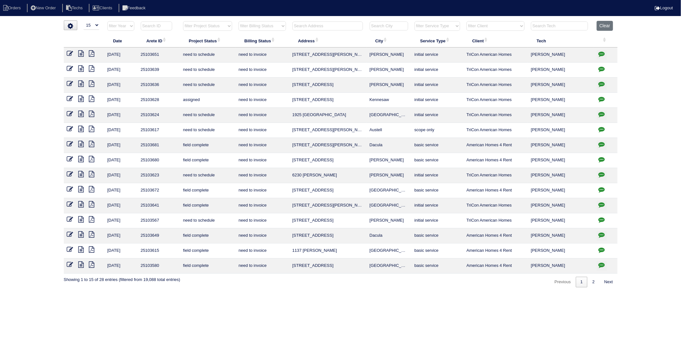
click at [72, 204] on icon at bounding box center [70, 204] width 6 height 6
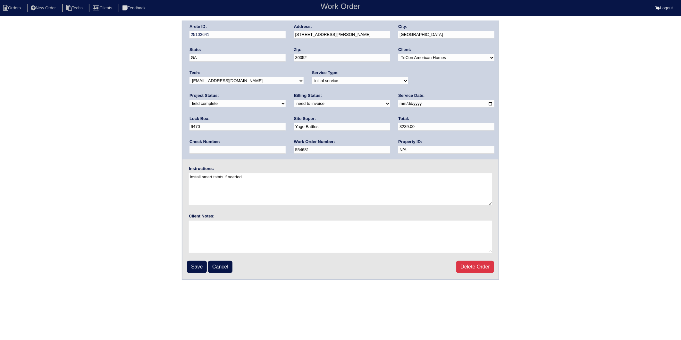
click at [294, 104] on select "need to quote quoted need to invoice invoiced paid warranty purchase order need…" at bounding box center [342, 103] width 96 height 7
select select "invoiced"
click at [294, 100] on select "need to quote quoted need to invoice invoiced paid warranty purchase order need…" at bounding box center [342, 103] width 96 height 7
click at [194, 266] on input "Save" at bounding box center [197, 267] width 20 height 12
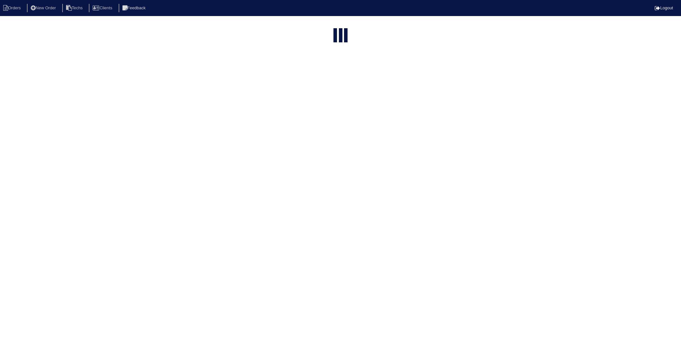
select select "15"
select select "need to invoice"
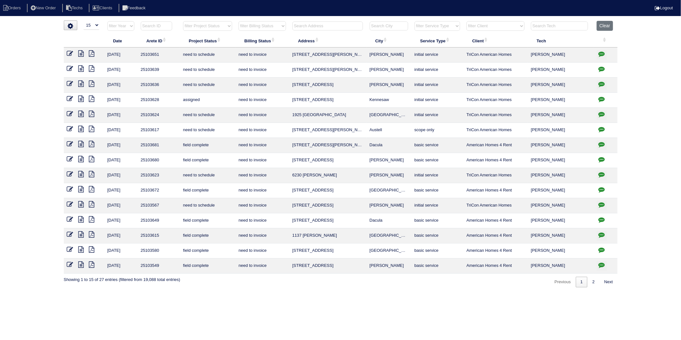
click at [312, 29] on input "text" at bounding box center [328, 25] width 71 height 9
type input "120"
select select "need to invoice"
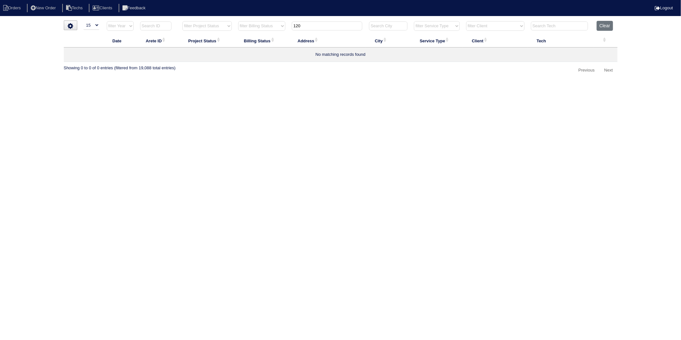
drag, startPoint x: 328, startPoint y: 28, endPoint x: 265, endPoint y: 38, distance: 63.6
click at [265, 38] on table "Date Arete ID Project Status Billing Status Address City Service Type Client Te…" at bounding box center [341, 41] width 554 height 41
type input "1920"
select select "need to invoice"
type input "1920"
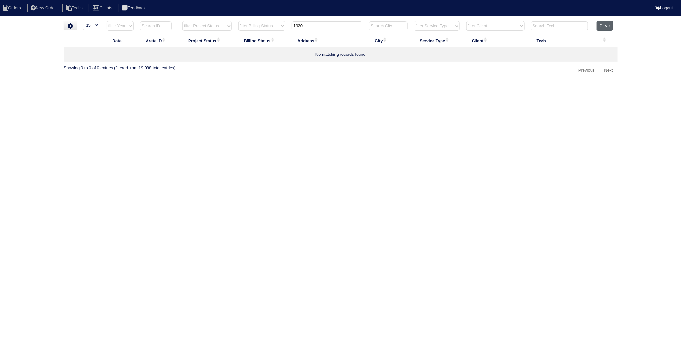
click at [603, 27] on button "Clear" at bounding box center [605, 26] width 16 height 10
select select
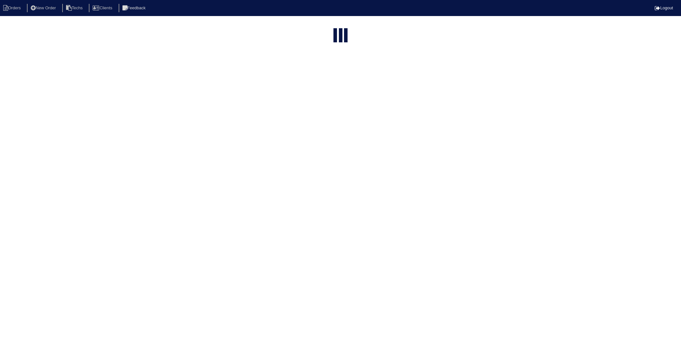
select select "15"
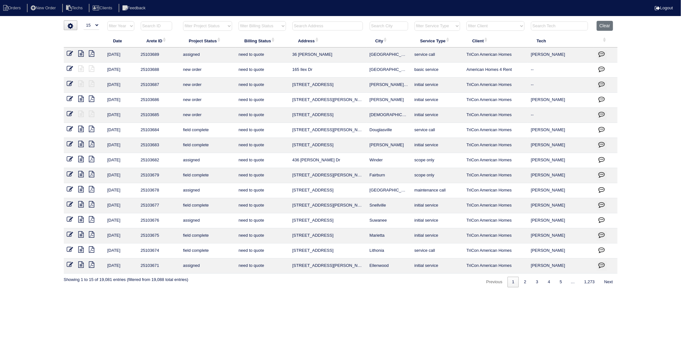
click at [299, 27] on input "text" at bounding box center [328, 25] width 71 height 9
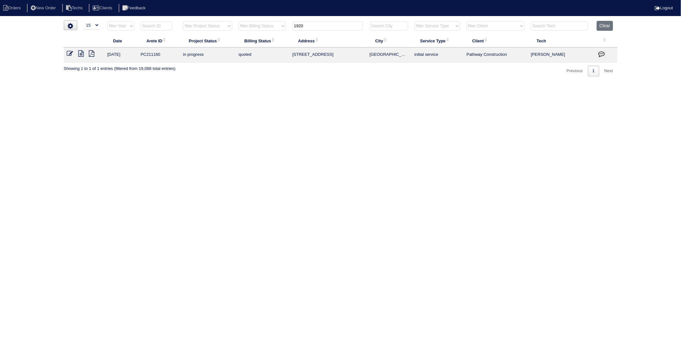
click at [601, 55] on icon "button" at bounding box center [602, 54] width 6 height 6
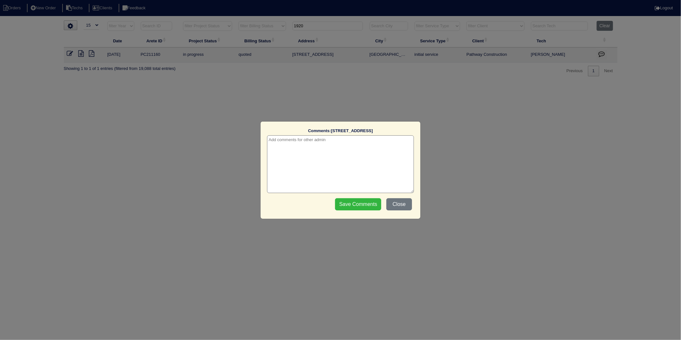
drag, startPoint x: 396, startPoint y: 204, endPoint x: 353, endPoint y: 201, distance: 42.7
click at [395, 203] on button "Close" at bounding box center [399, 204] width 26 height 12
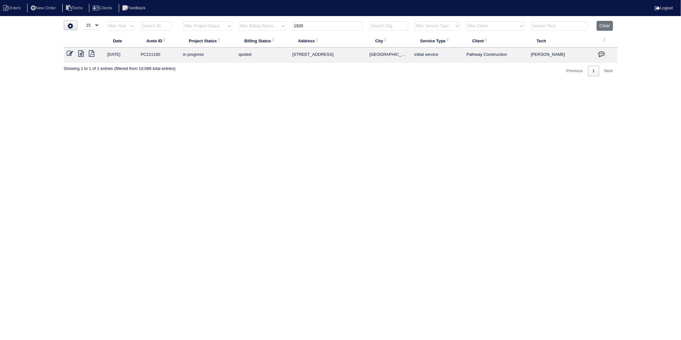
drag, startPoint x: 294, startPoint y: 29, endPoint x: 217, endPoint y: 55, distance: 81.4
click at [217, 53] on table "Date Arete ID Project Status Billing Status Address City Service Type Client Te…" at bounding box center [341, 42] width 554 height 42
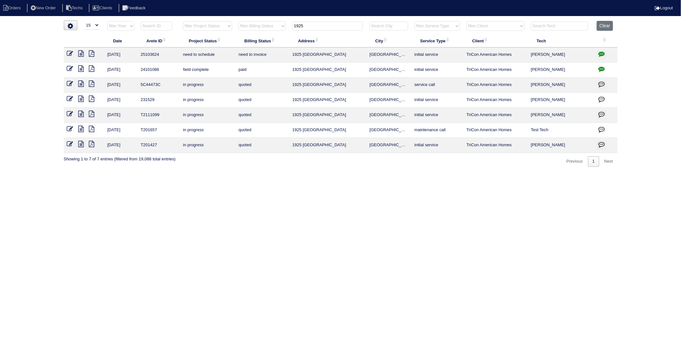
type input "1925"
drag, startPoint x: 603, startPoint y: 55, endPoint x: 599, endPoint y: 57, distance: 4.9
click at [602, 55] on icon "button" at bounding box center [602, 54] width 6 height 6
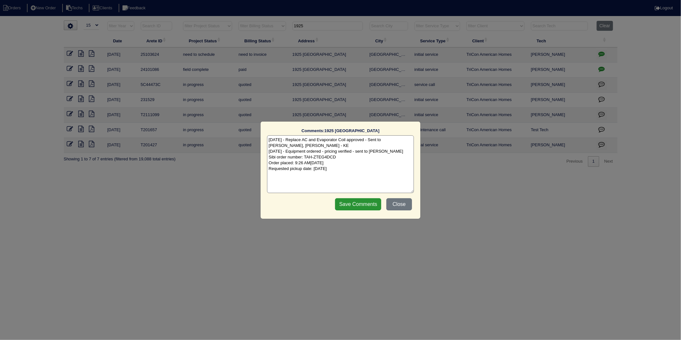
click at [361, 169] on textarea "10/6/25 - Replace AC and Evaporator Coil approved - Sent to Dan, Payton, Reeca …" at bounding box center [340, 164] width 147 height 58
type textarea "10/6/25 - Replace AC and Evaporator Coil approved - Sent to Dan, Payton, Reeca …"
click at [361, 205] on input "Save Comments" at bounding box center [358, 204] width 46 height 12
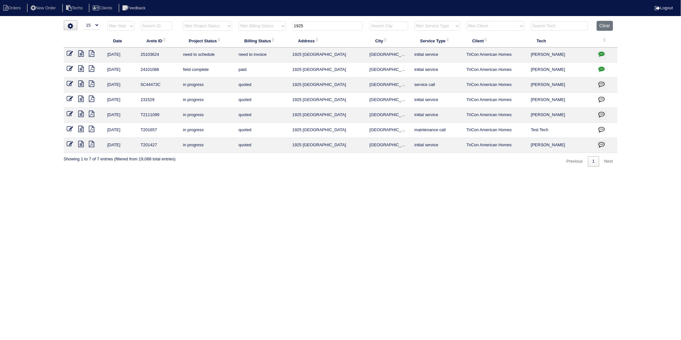
click at [71, 52] on icon at bounding box center [70, 53] width 6 height 6
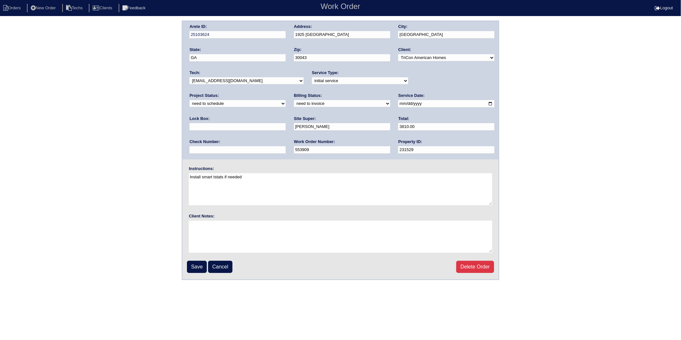
click at [286, 100] on select "new order assigned in progress field complete need to schedule admin review arc…" at bounding box center [238, 103] width 96 height 7
select select "completed"
click at [286, 100] on select "new order assigned in progress field complete need to schedule admin review arc…" at bounding box center [238, 103] width 96 height 7
drag, startPoint x: 203, startPoint y: 104, endPoint x: 201, endPoint y: 107, distance: 3.6
click at [294, 104] on select "need to quote quoted need to invoice invoiced paid warranty purchase order need…" at bounding box center [342, 103] width 96 height 7
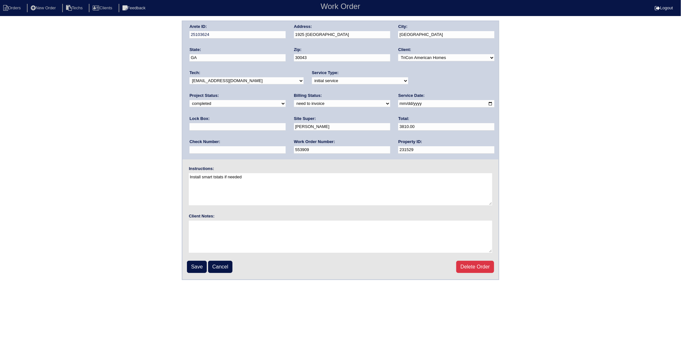
click at [294, 100] on select "need to quote quoted need to invoice invoiced paid warranty purchase order need…" at bounding box center [342, 103] width 96 height 7
click at [294, 103] on select "need to quote quoted need to invoice invoiced paid warranty purchase order need…" at bounding box center [342, 103] width 96 height 7
select select "invoiced"
click at [294, 100] on select "need to quote quoted need to invoice invoiced paid warranty purchase order need…" at bounding box center [342, 103] width 96 height 7
drag, startPoint x: 193, startPoint y: 264, endPoint x: 213, endPoint y: 97, distance: 168.3
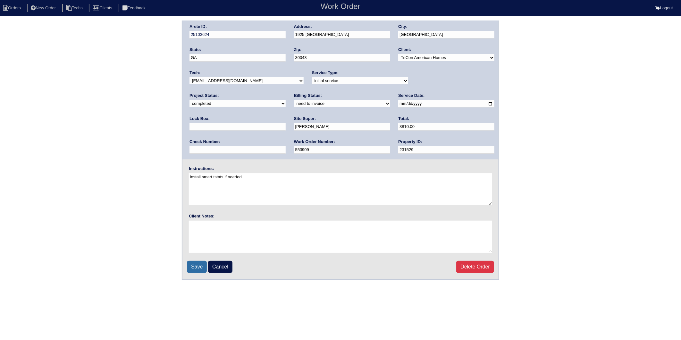
click at [193, 263] on input "Save" at bounding box center [197, 267] width 20 height 12
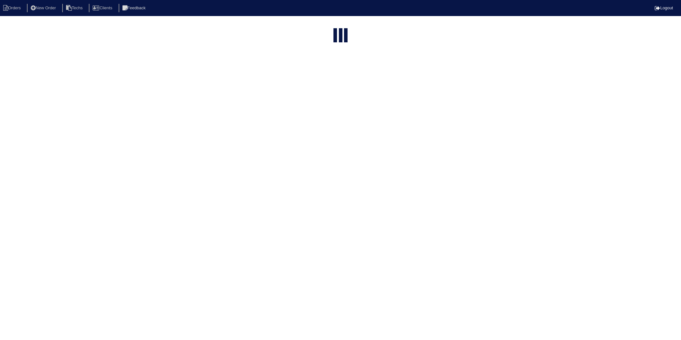
select select "15"
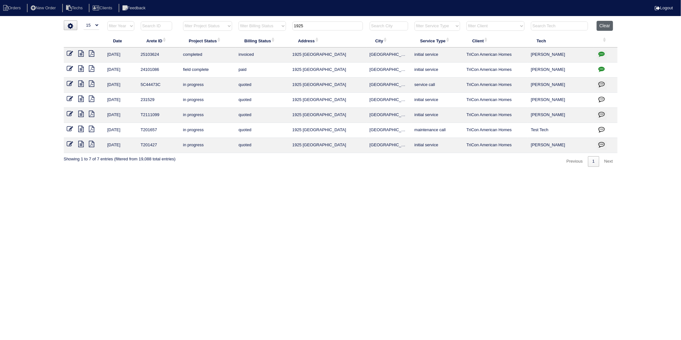
click at [603, 27] on button "Clear" at bounding box center [605, 26] width 16 height 10
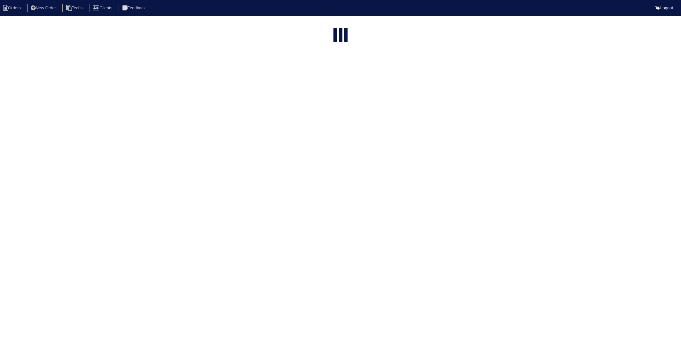
select select "15"
